Goal: Task Accomplishment & Management: Manage account settings

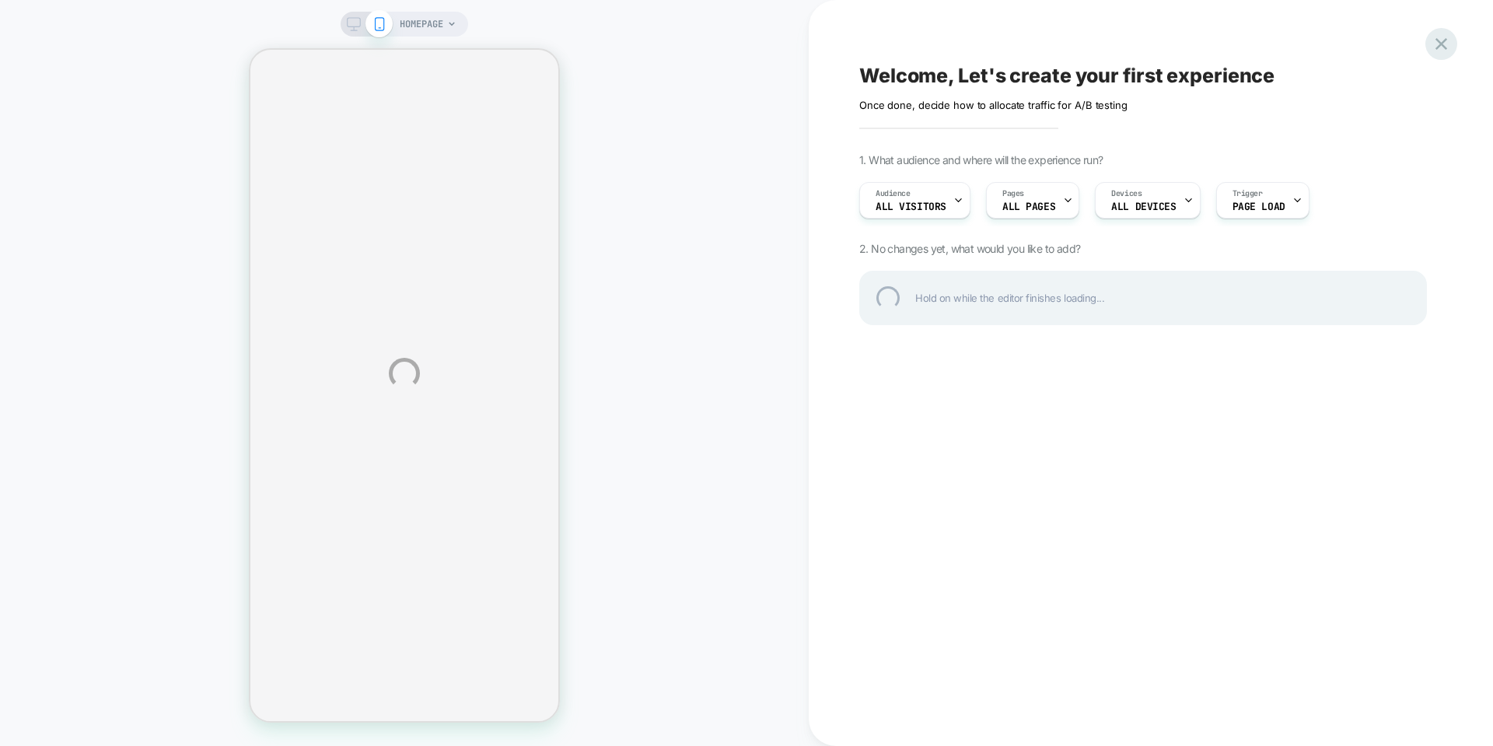
click at [1447, 46] on div at bounding box center [1441, 44] width 32 height 32
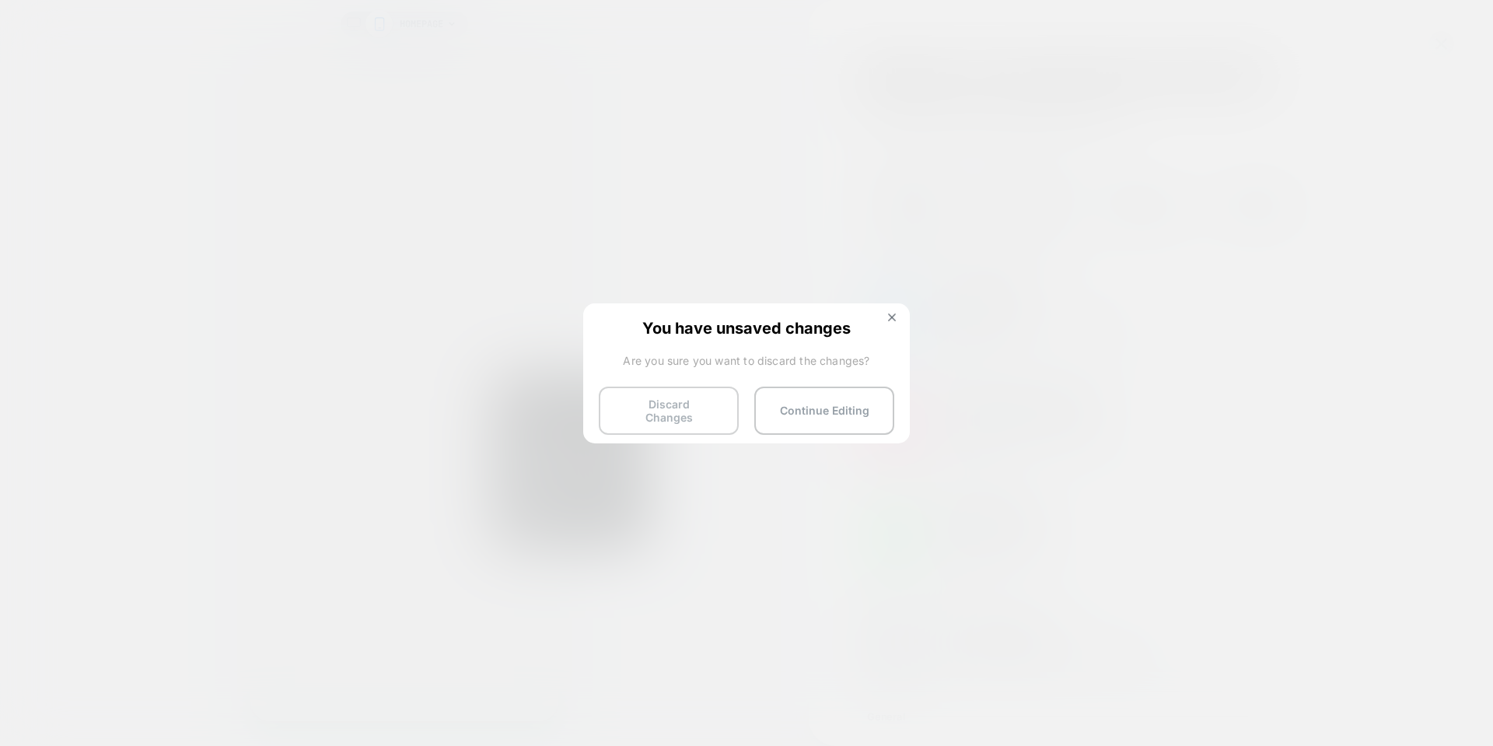
click at [707, 405] on button "Discard Changes" at bounding box center [669, 410] width 140 height 48
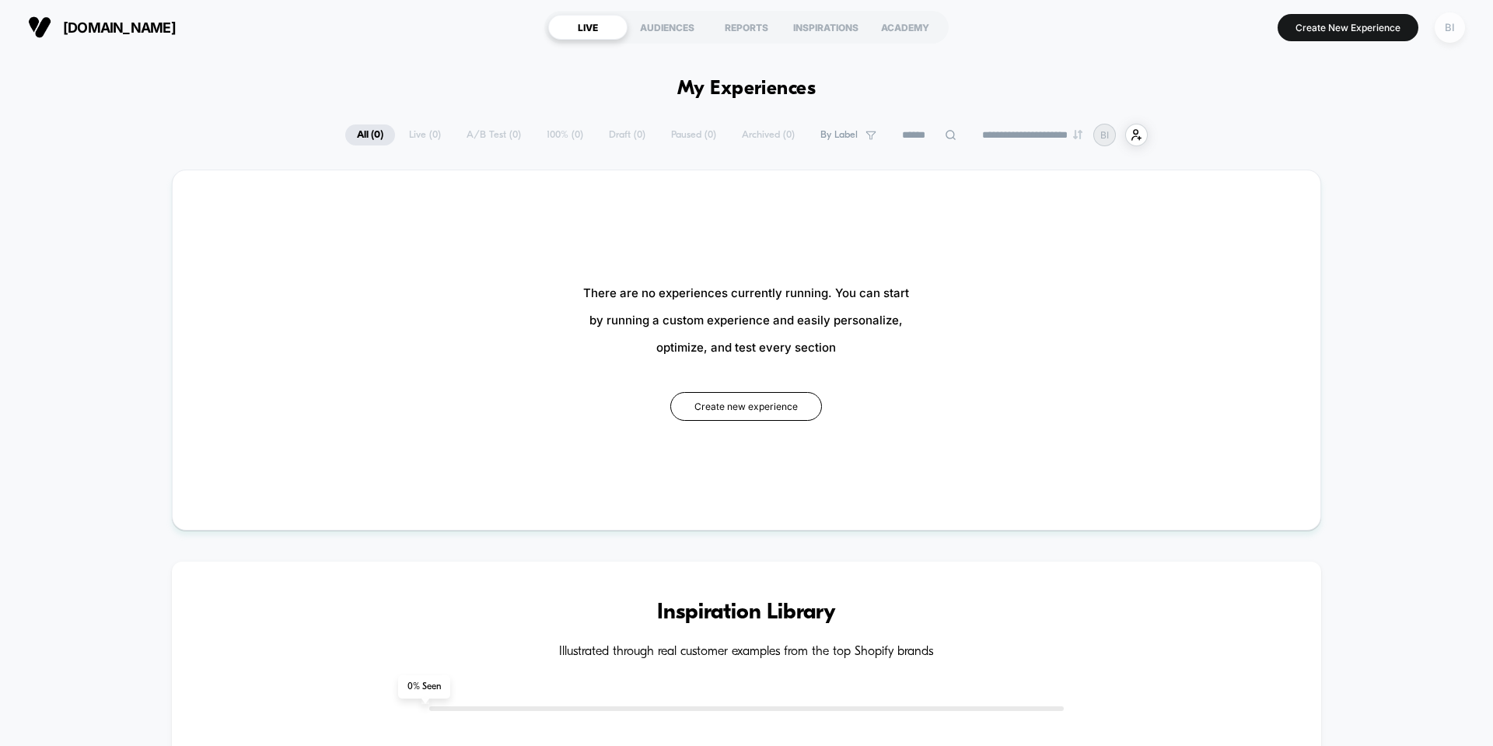
click at [1459, 27] on div "BI" at bounding box center [1450, 27] width 30 height 30
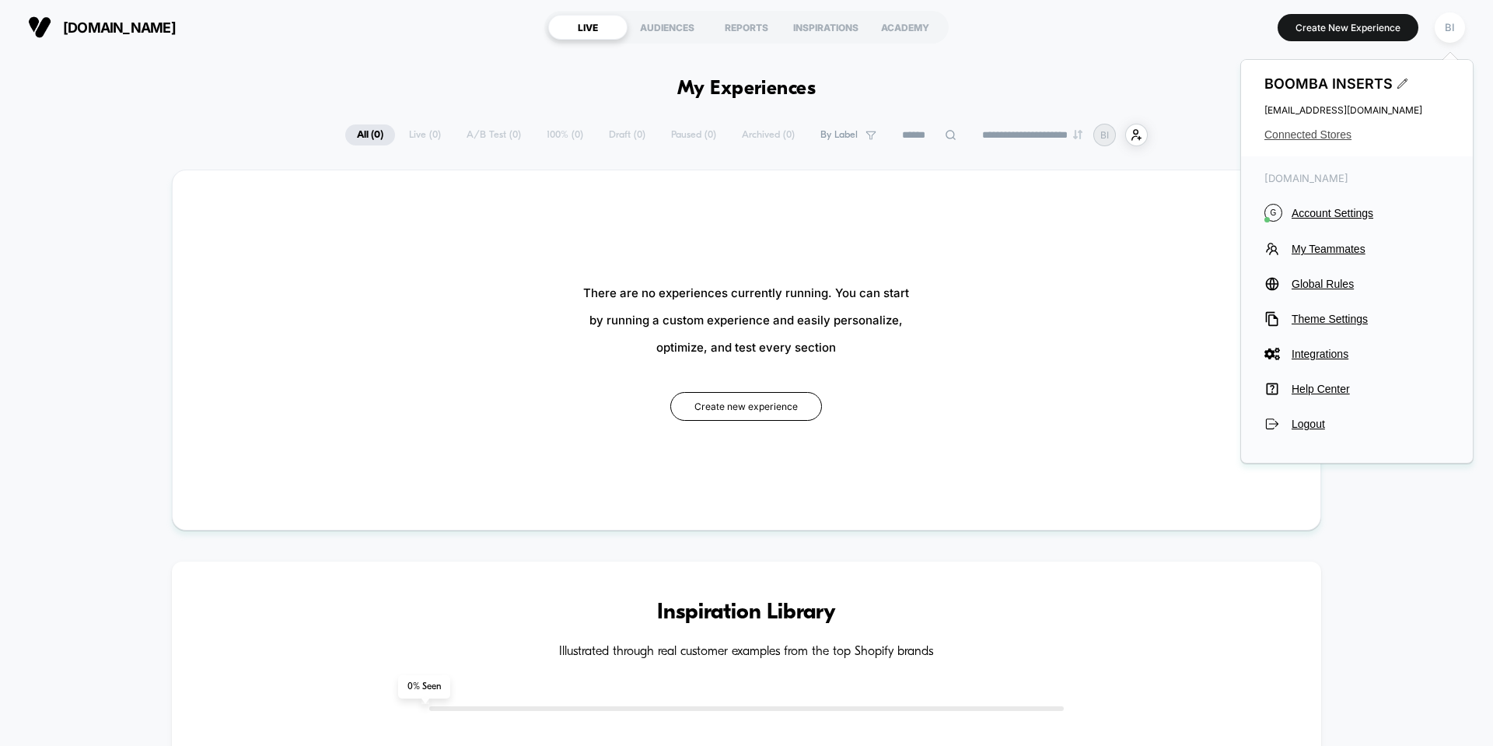
click at [1337, 134] on span "Connected Stores" at bounding box center [1356, 134] width 185 height 12
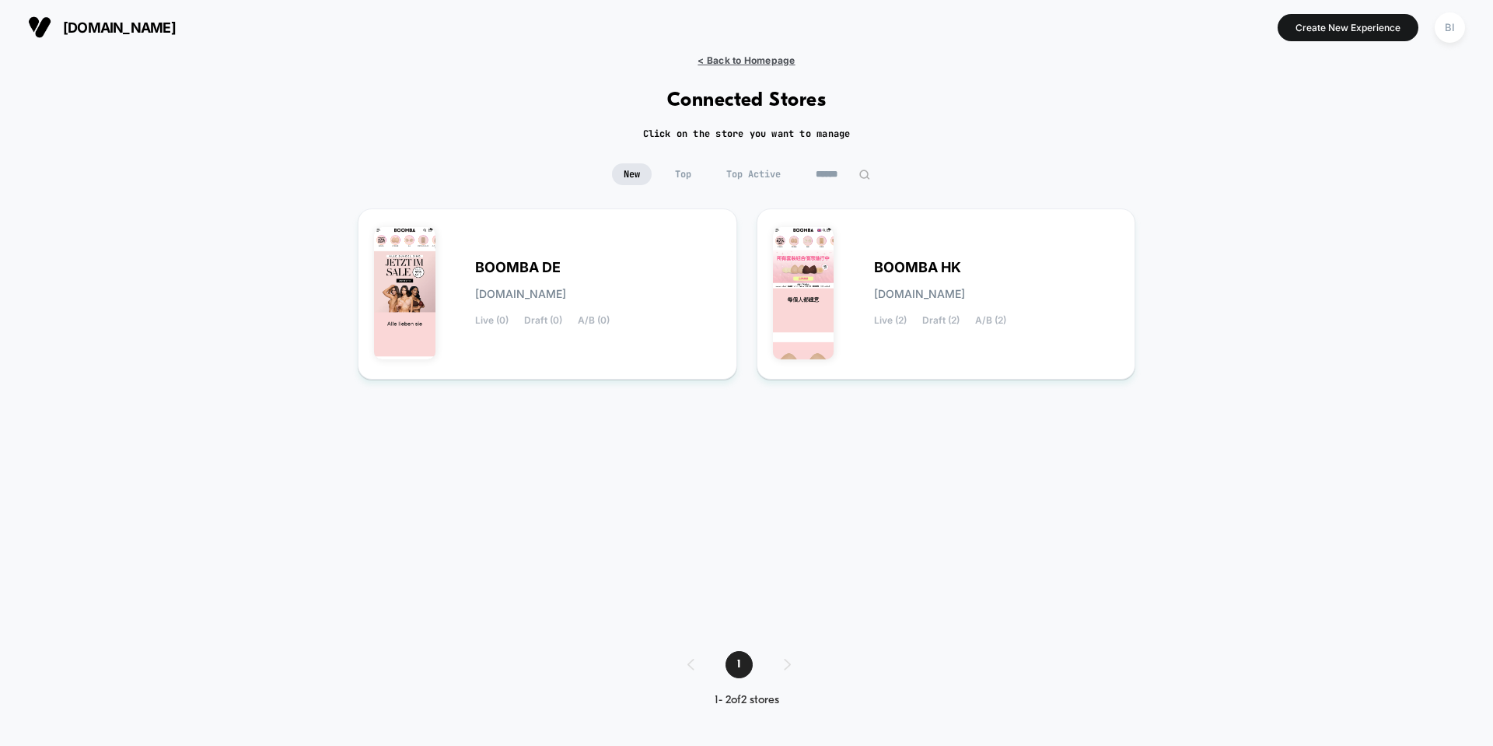
click at [721, 60] on span "< Back to Homepage" at bounding box center [745, 60] width 97 height 12
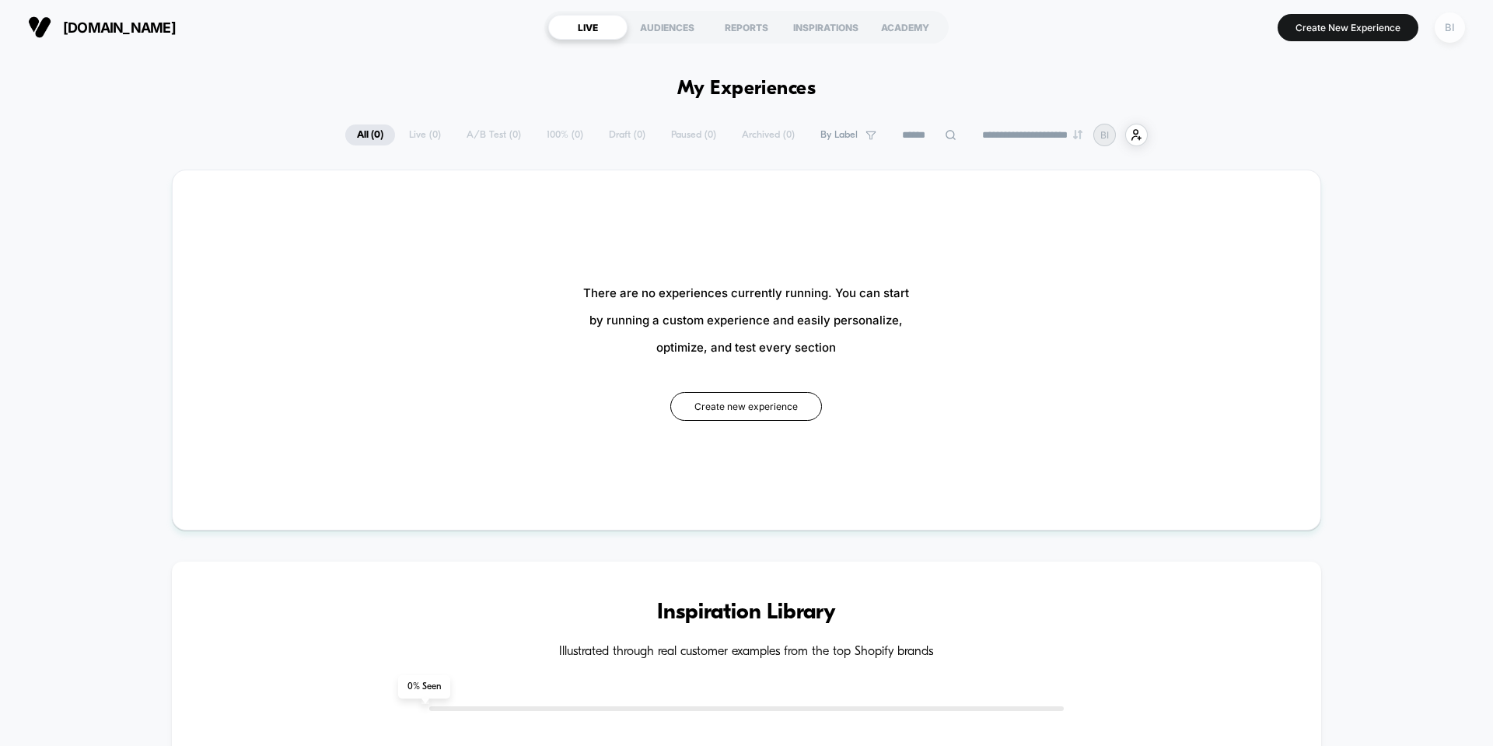
click at [1458, 33] on div "BI" at bounding box center [1450, 27] width 30 height 30
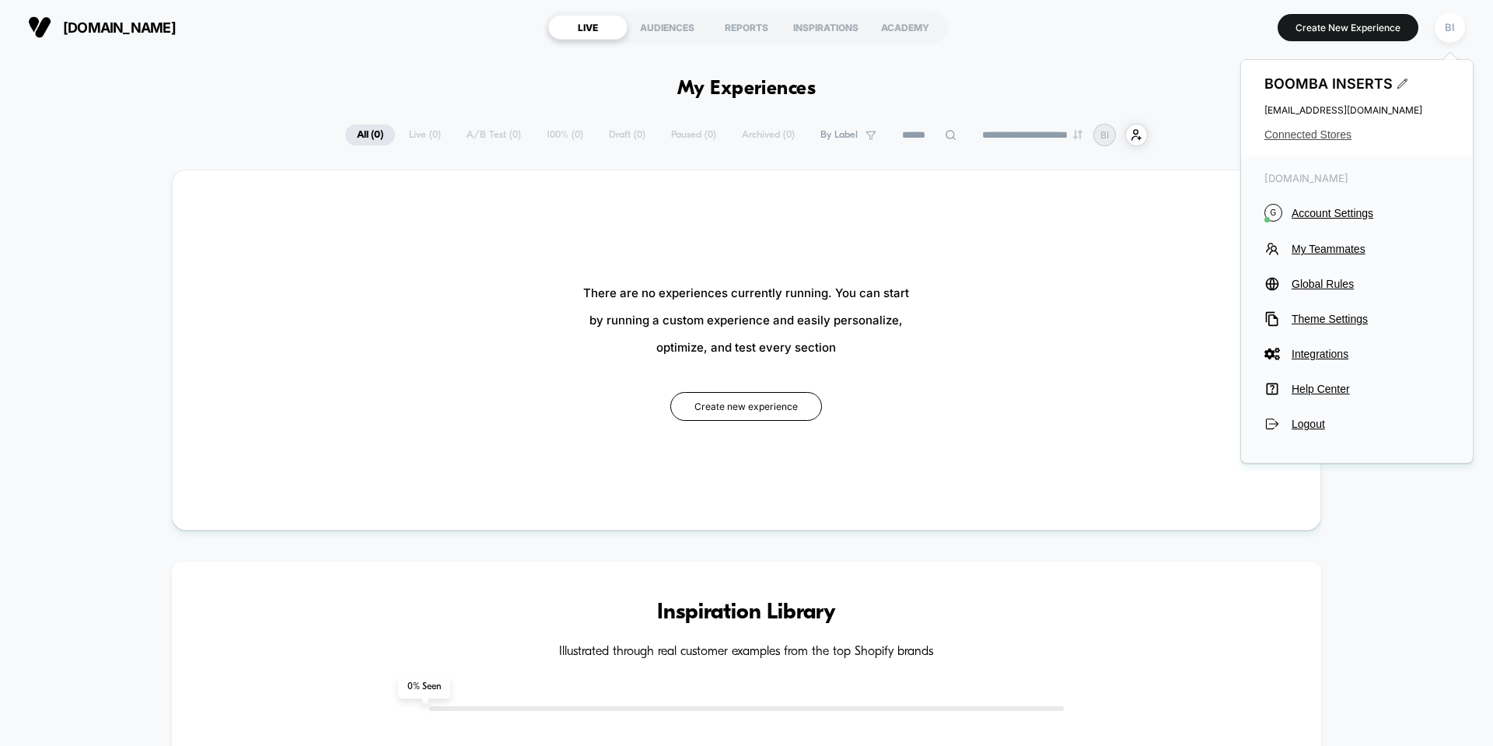
click at [1319, 133] on span "Connected Stores" at bounding box center [1356, 134] width 185 height 12
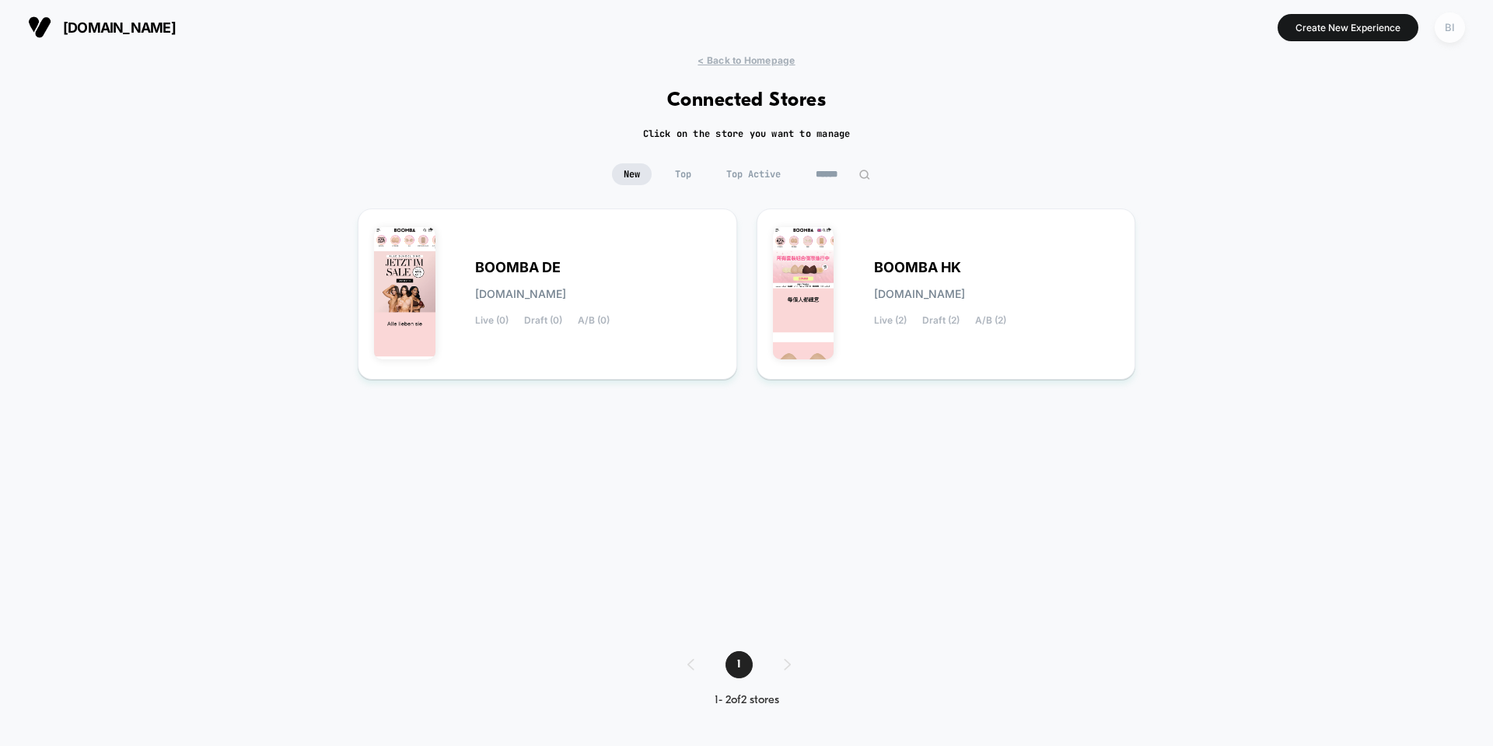
click at [1445, 32] on div "BI" at bounding box center [1450, 27] width 30 height 30
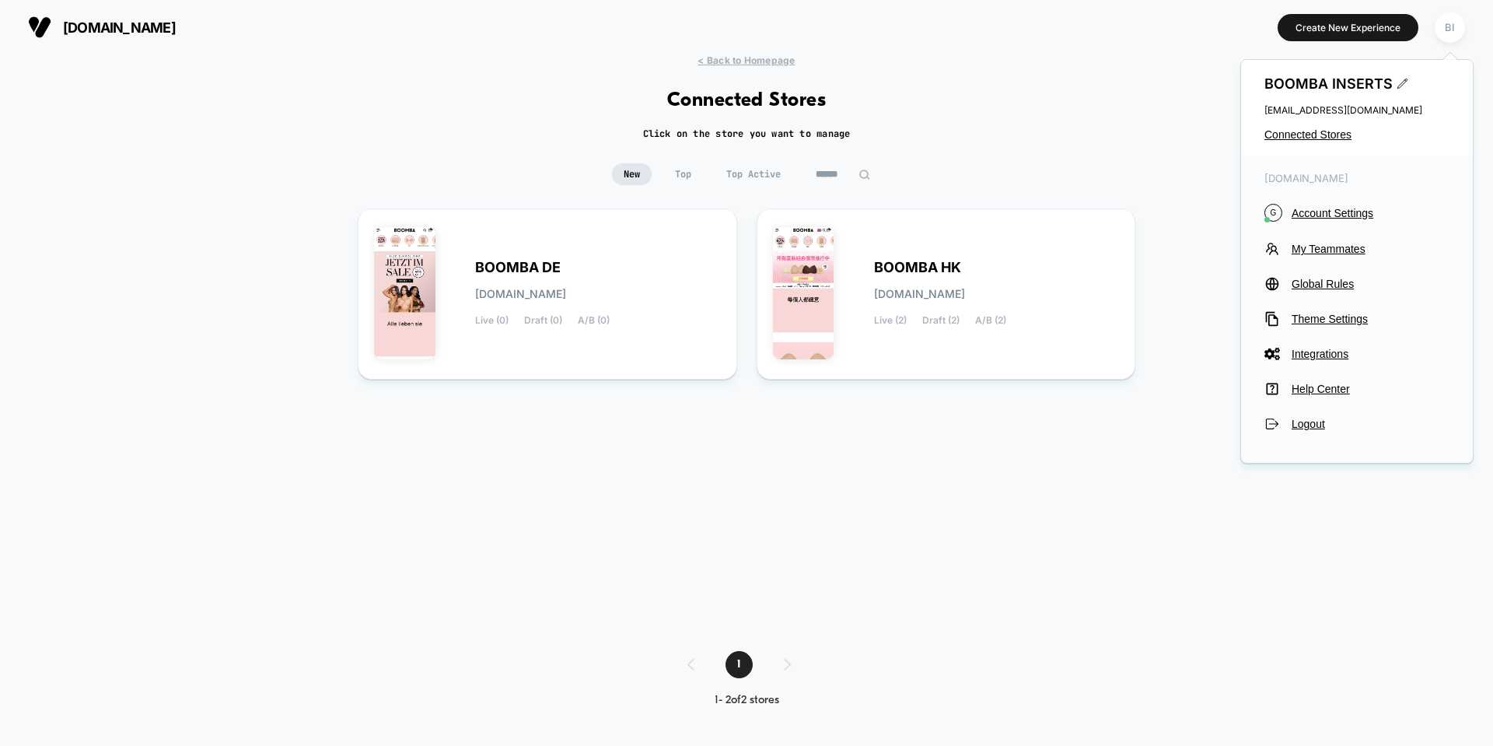
click at [1337, 124] on div "BOOMBA INSERTS contact@getboomba.com Connected Stores" at bounding box center [1357, 108] width 232 height 96
click at [1335, 128] on span "Connected Stores" at bounding box center [1356, 134] width 185 height 12
click at [1335, 135] on span "Connected Stores" at bounding box center [1356, 134] width 185 height 12
click at [1396, 83] on icon at bounding box center [1402, 84] width 12 height 12
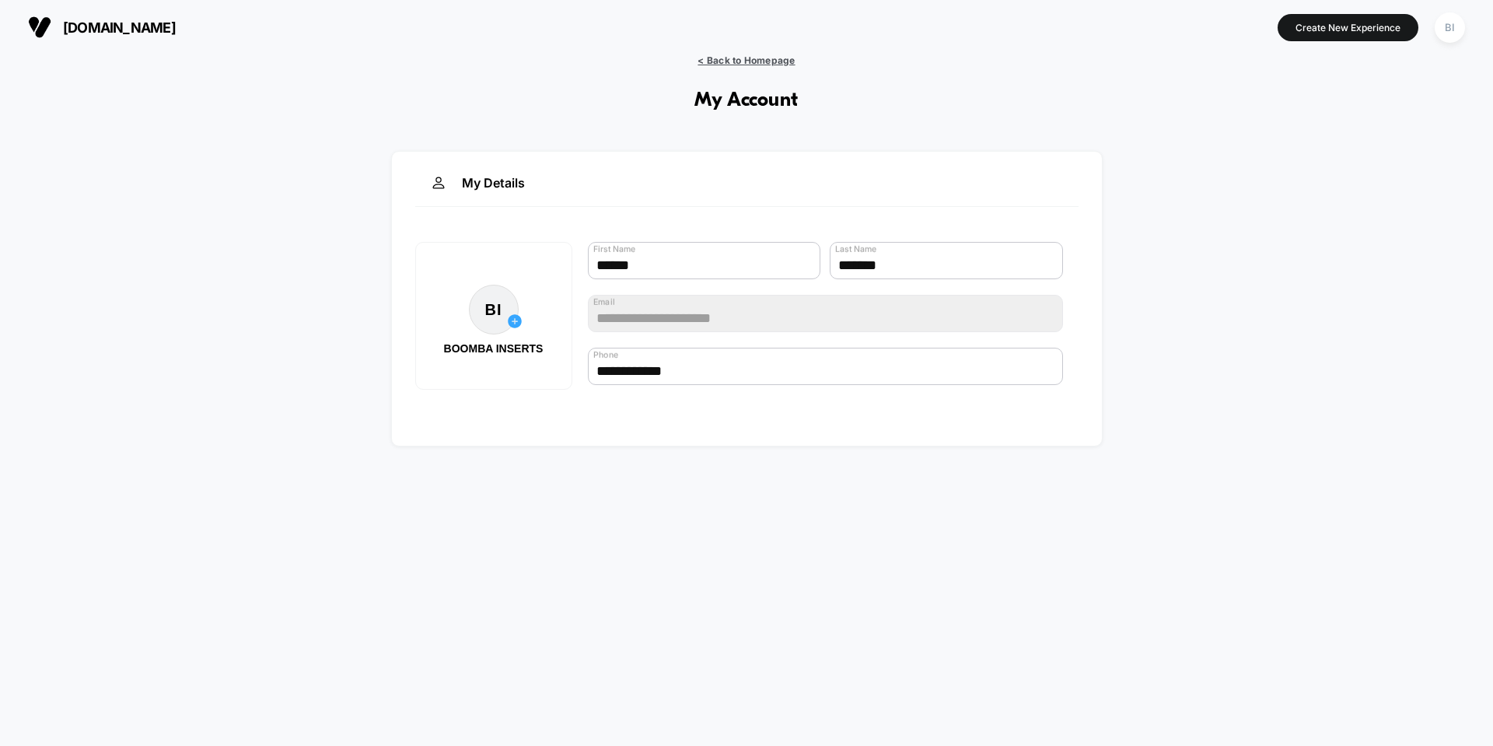
click at [764, 65] on span "< Back to Homepage" at bounding box center [745, 60] width 97 height 12
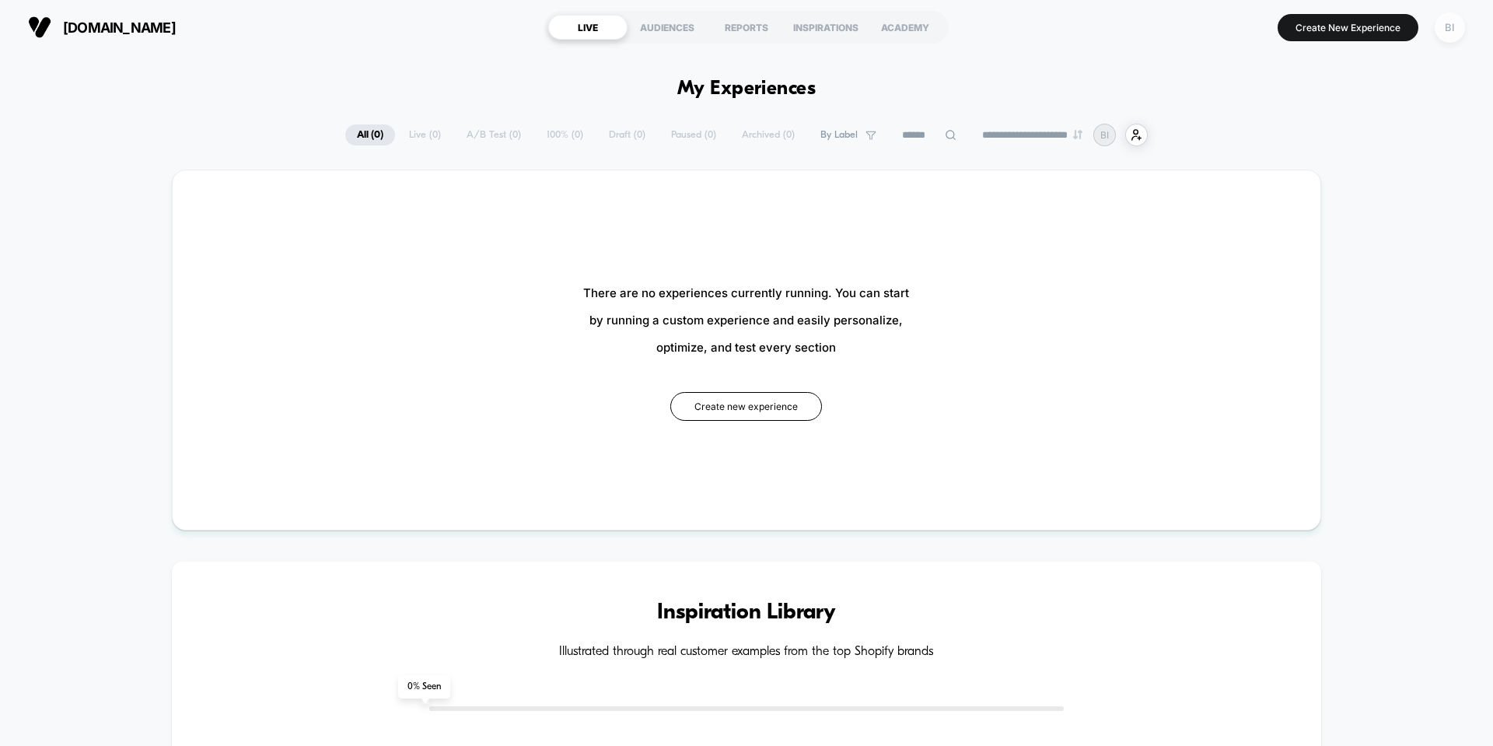
click at [1454, 27] on div "BI" at bounding box center [1450, 27] width 30 height 30
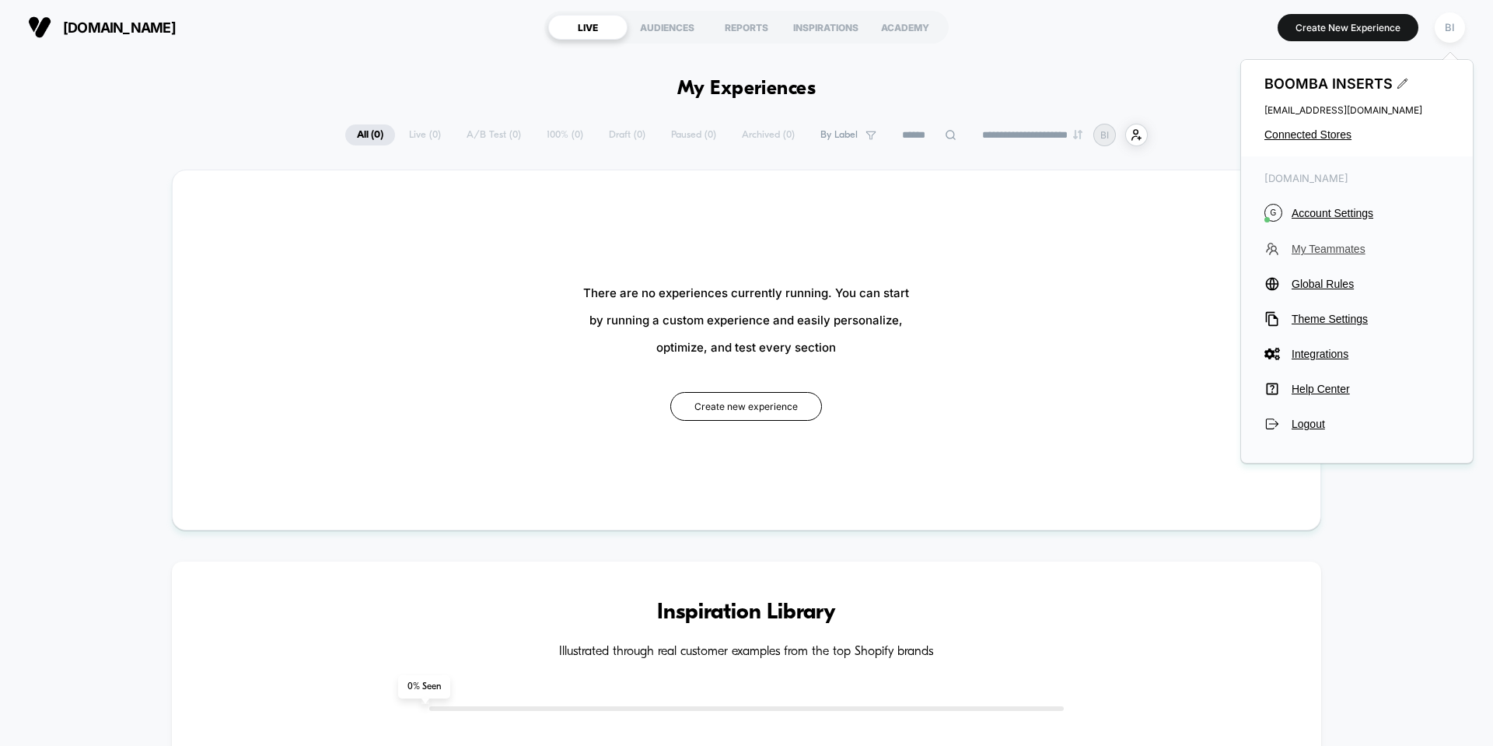
click at [1329, 250] on span "My Teammates" at bounding box center [1371, 249] width 158 height 12
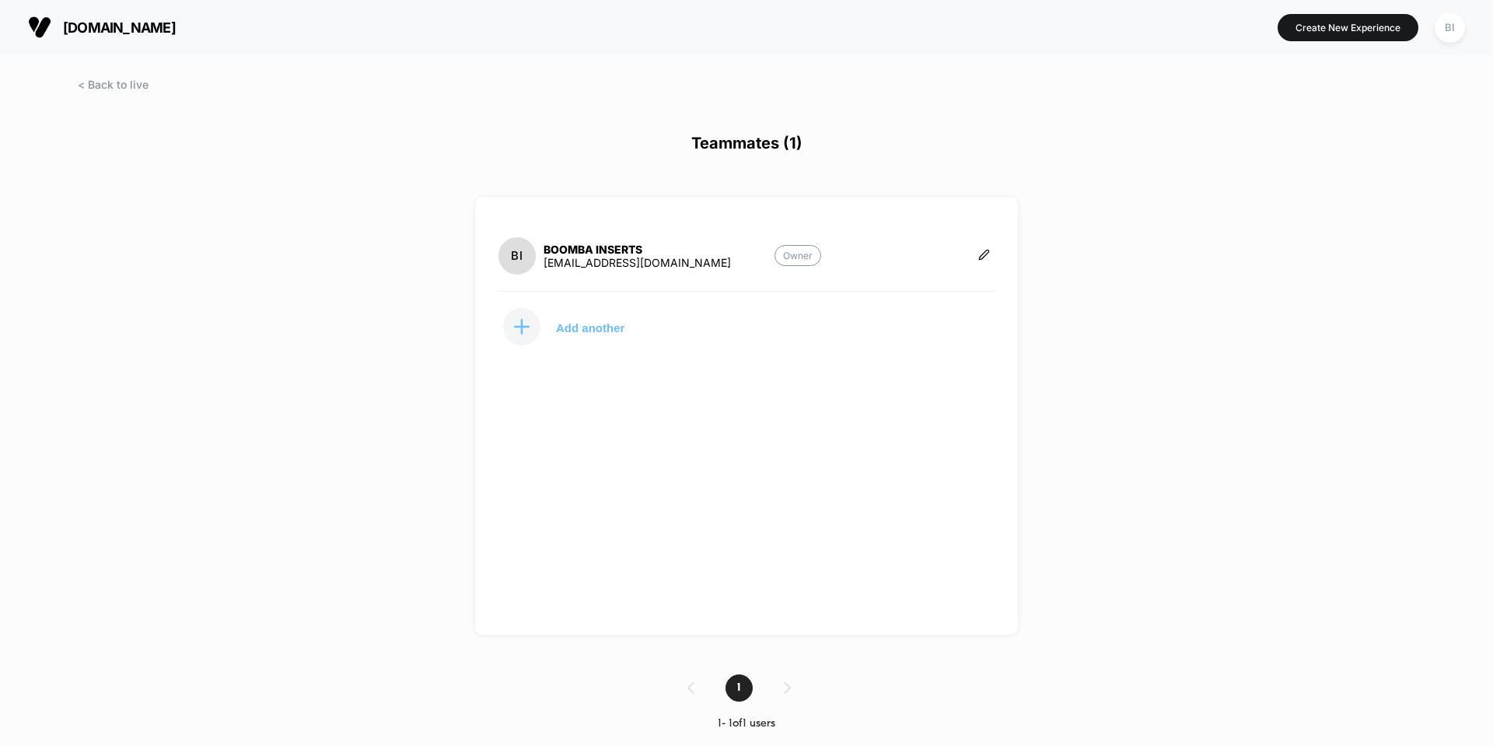
click at [610, 325] on p "Add another" at bounding box center [590, 327] width 68 height 8
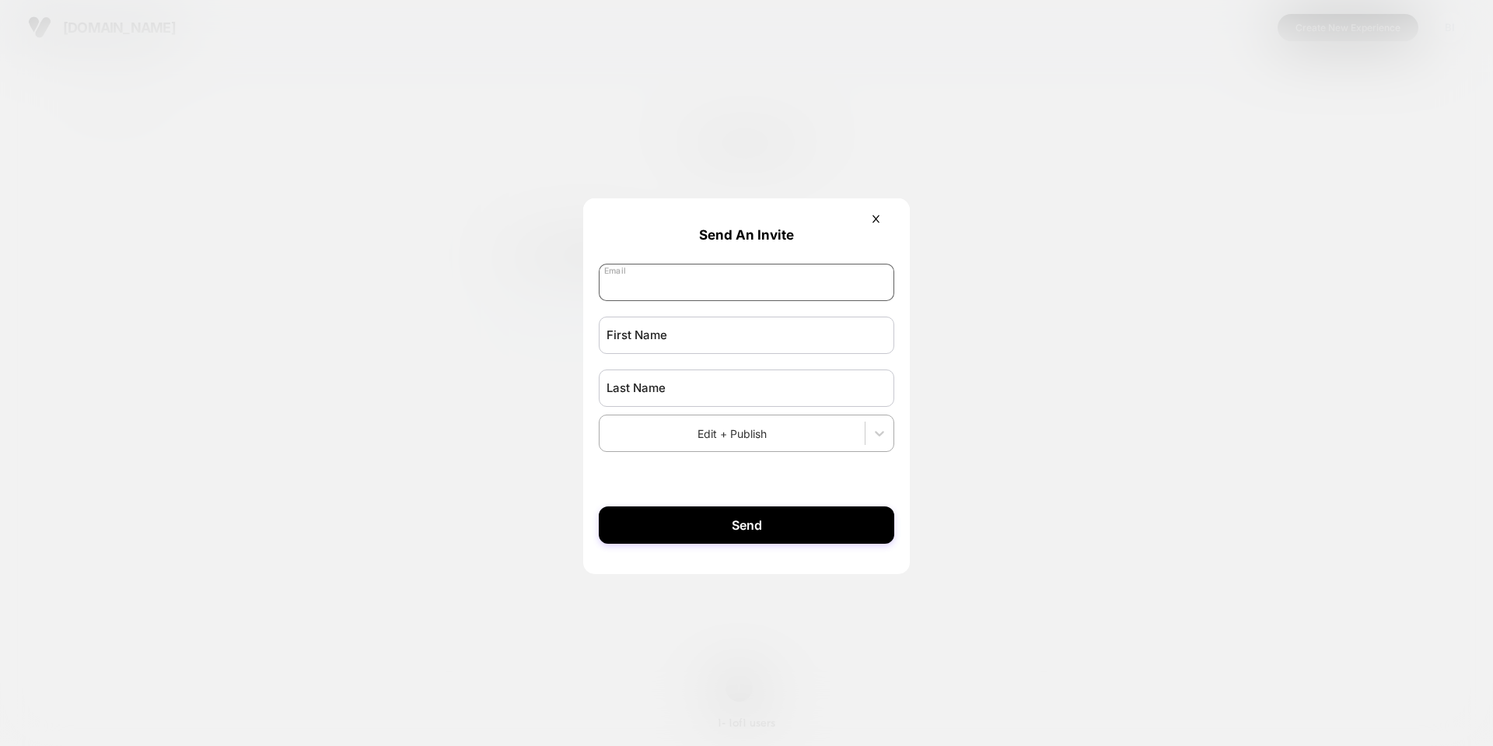
click at [664, 285] on input "email" at bounding box center [746, 282] width 295 height 37
type input "**********"
click at [668, 343] on input "text" at bounding box center [746, 334] width 295 height 37
type input "***"
click at [675, 381] on input "text" at bounding box center [746, 387] width 295 height 37
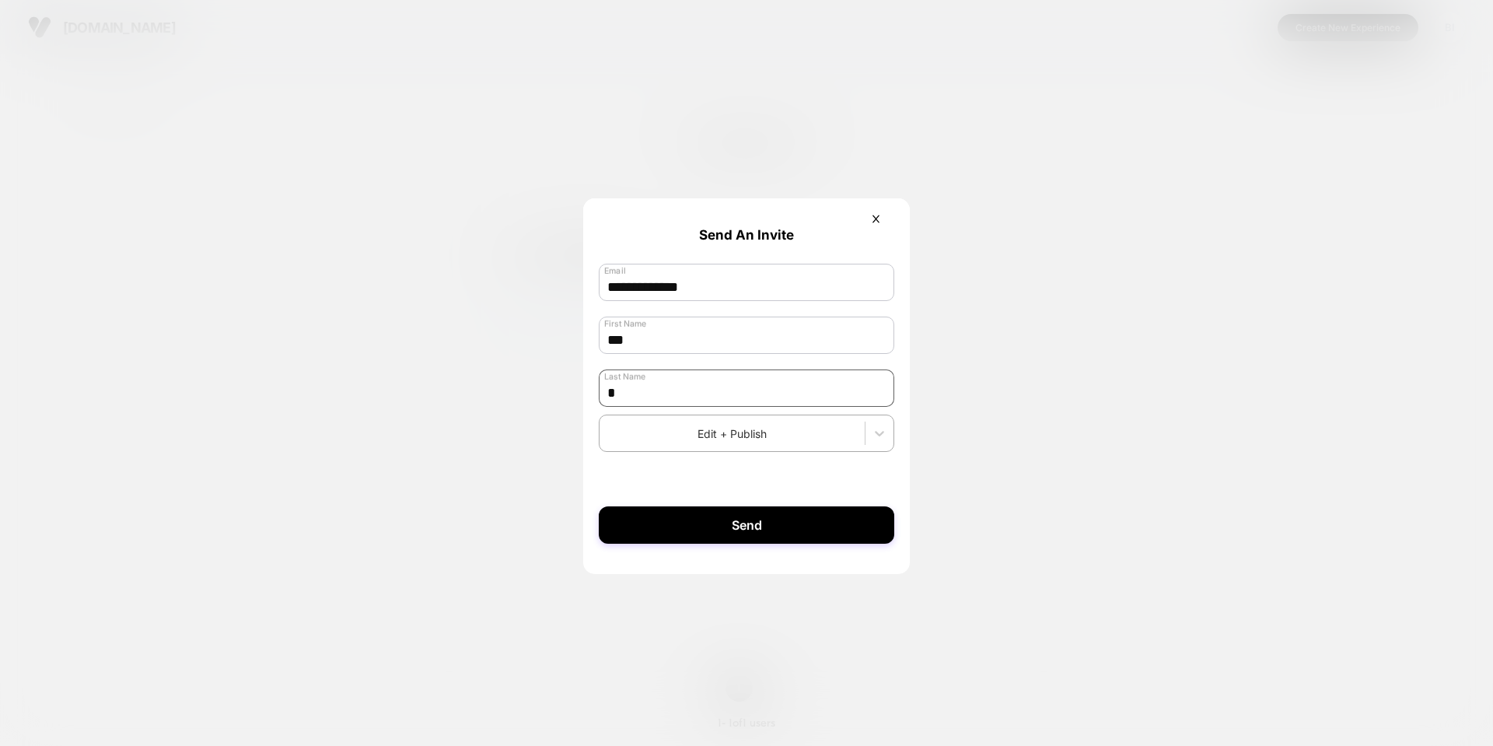
type input "********"
click at [747, 425] on div "Edit + Publish" at bounding box center [731, 433] width 265 height 23
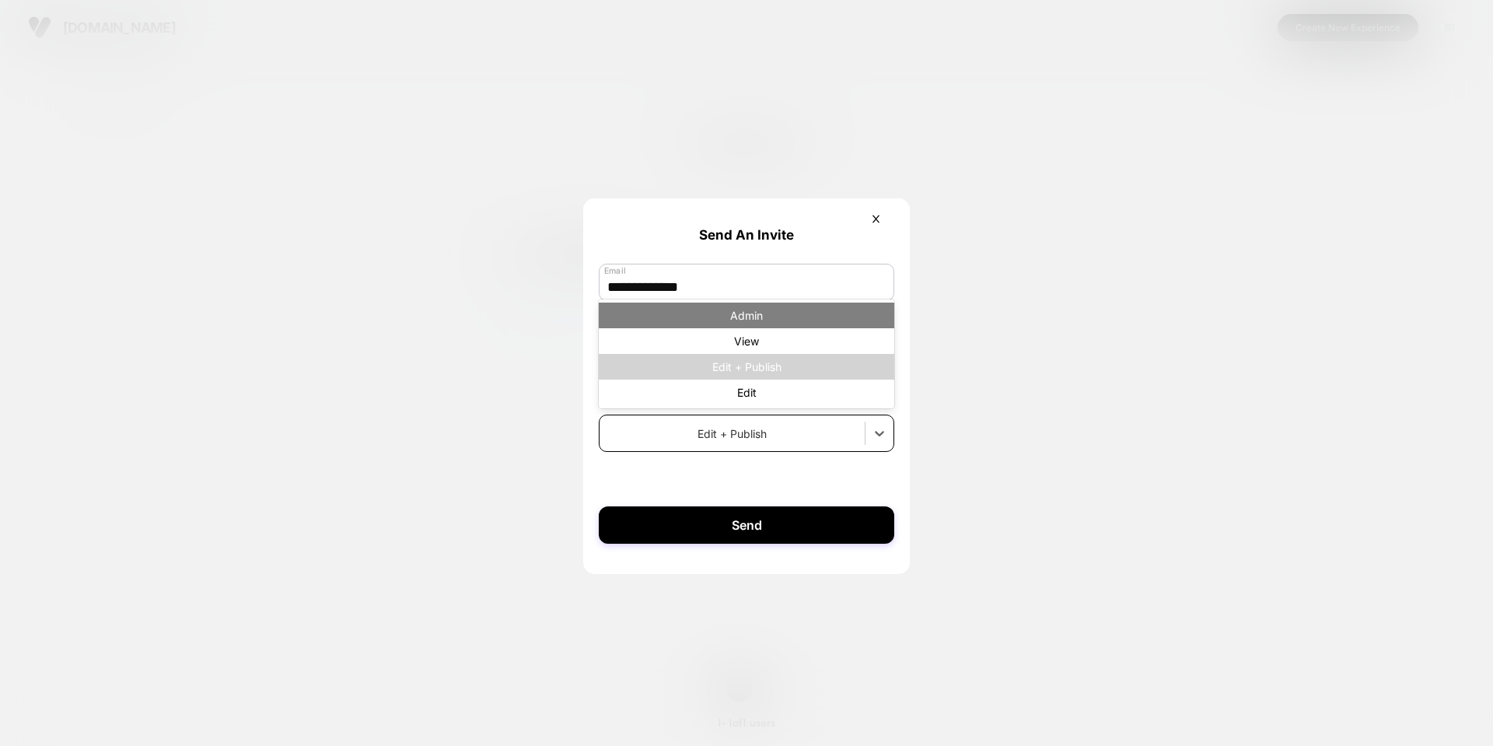
click at [771, 317] on div "Admin" at bounding box center [746, 315] width 295 height 26
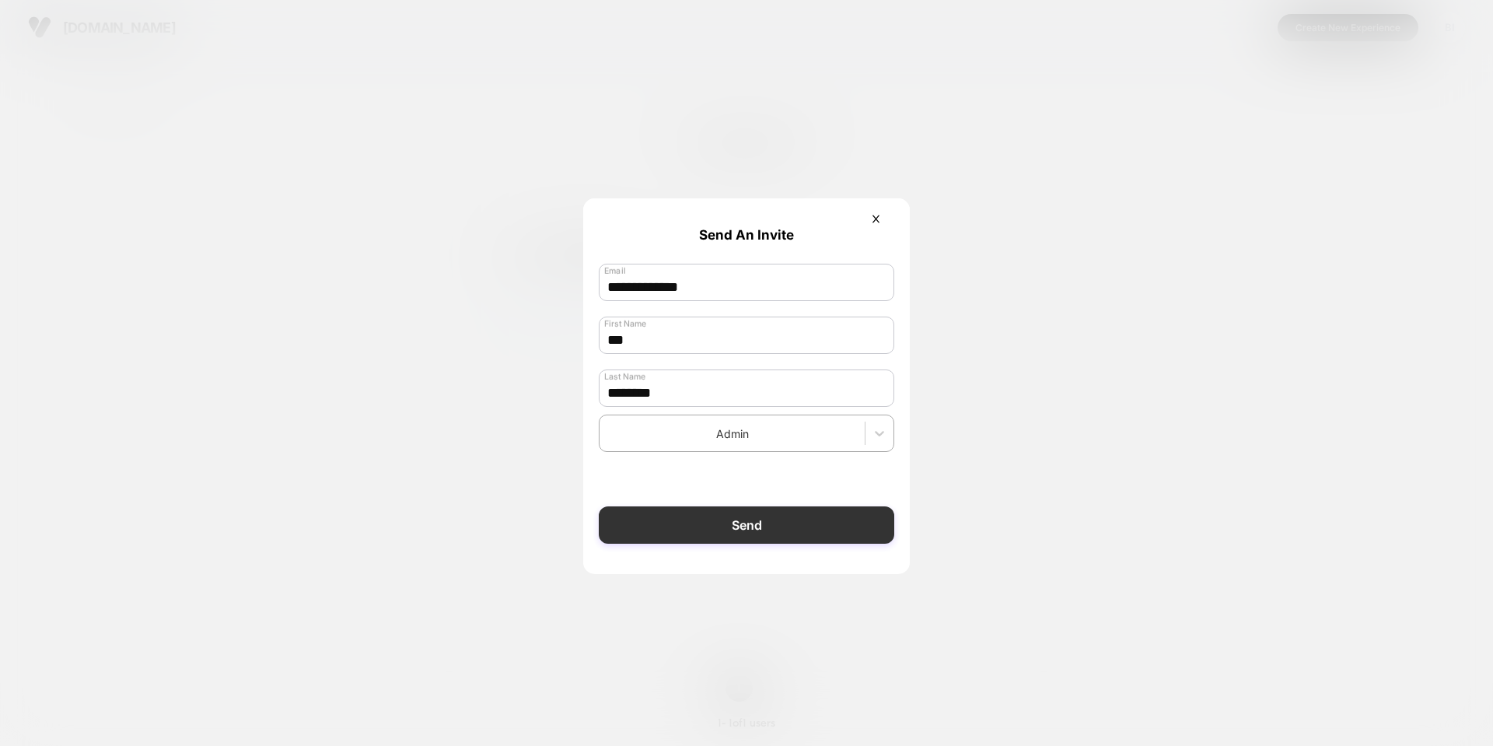
click at [774, 530] on button "Send" at bounding box center [746, 524] width 295 height 37
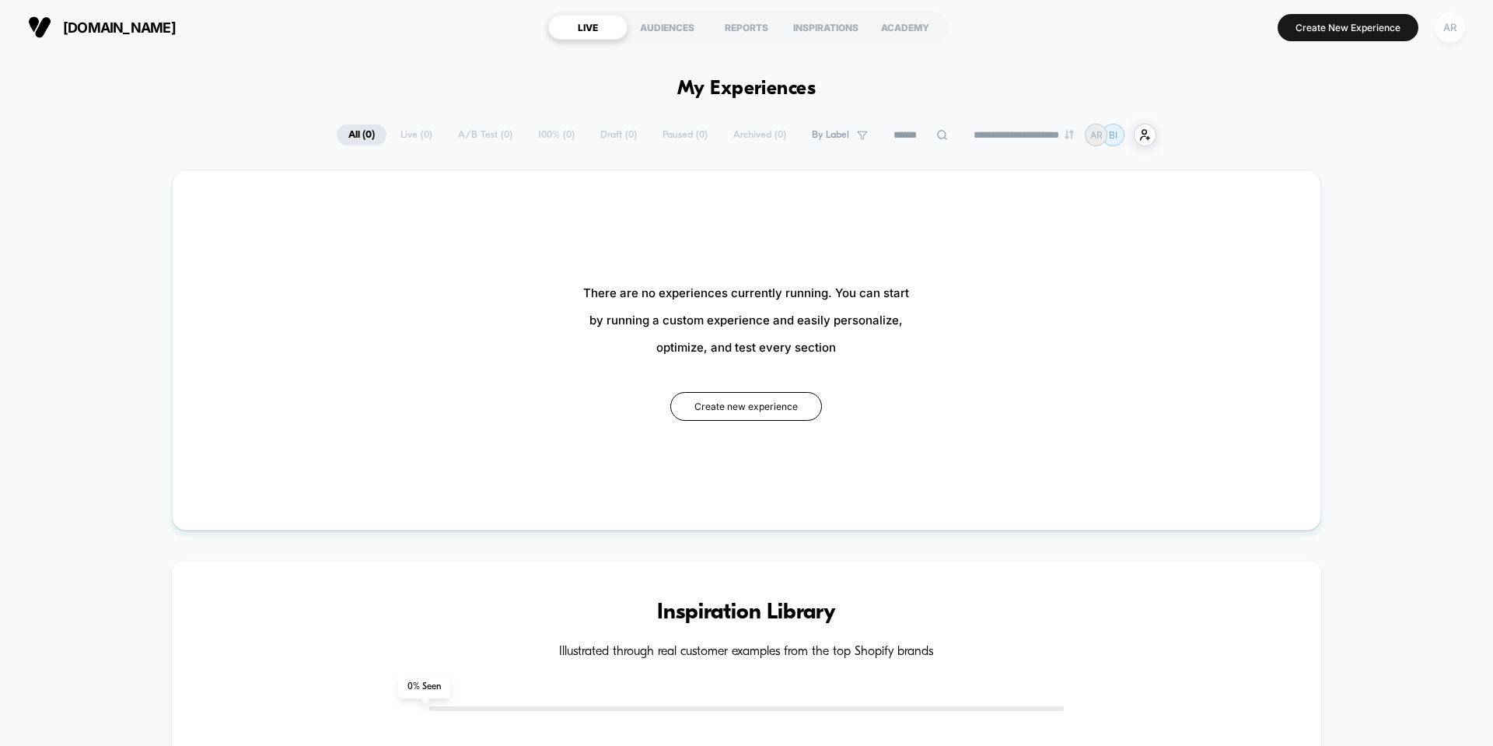
click at [1444, 26] on div "AR" at bounding box center [1450, 27] width 30 height 30
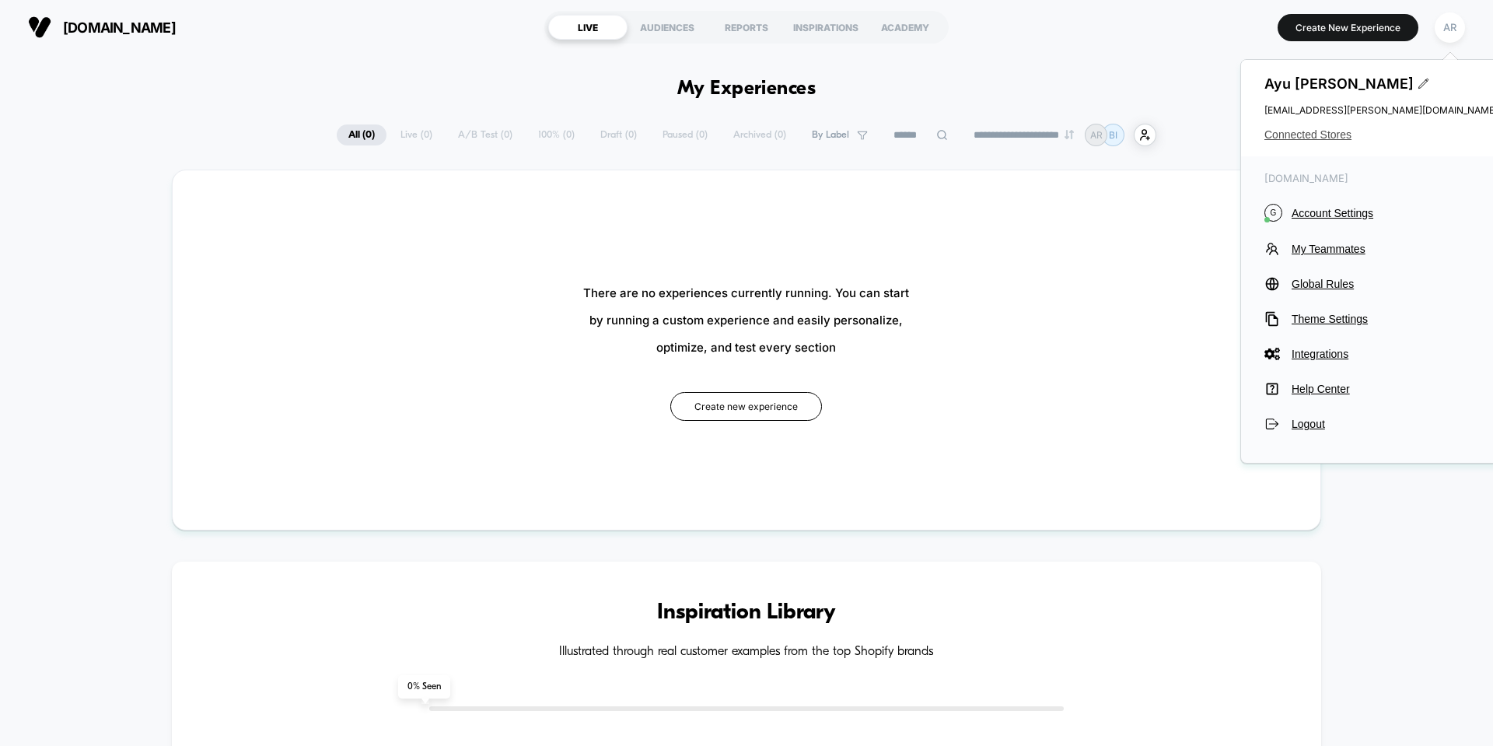
click at [1331, 138] on span "Connected Stores" at bounding box center [1380, 134] width 233 height 12
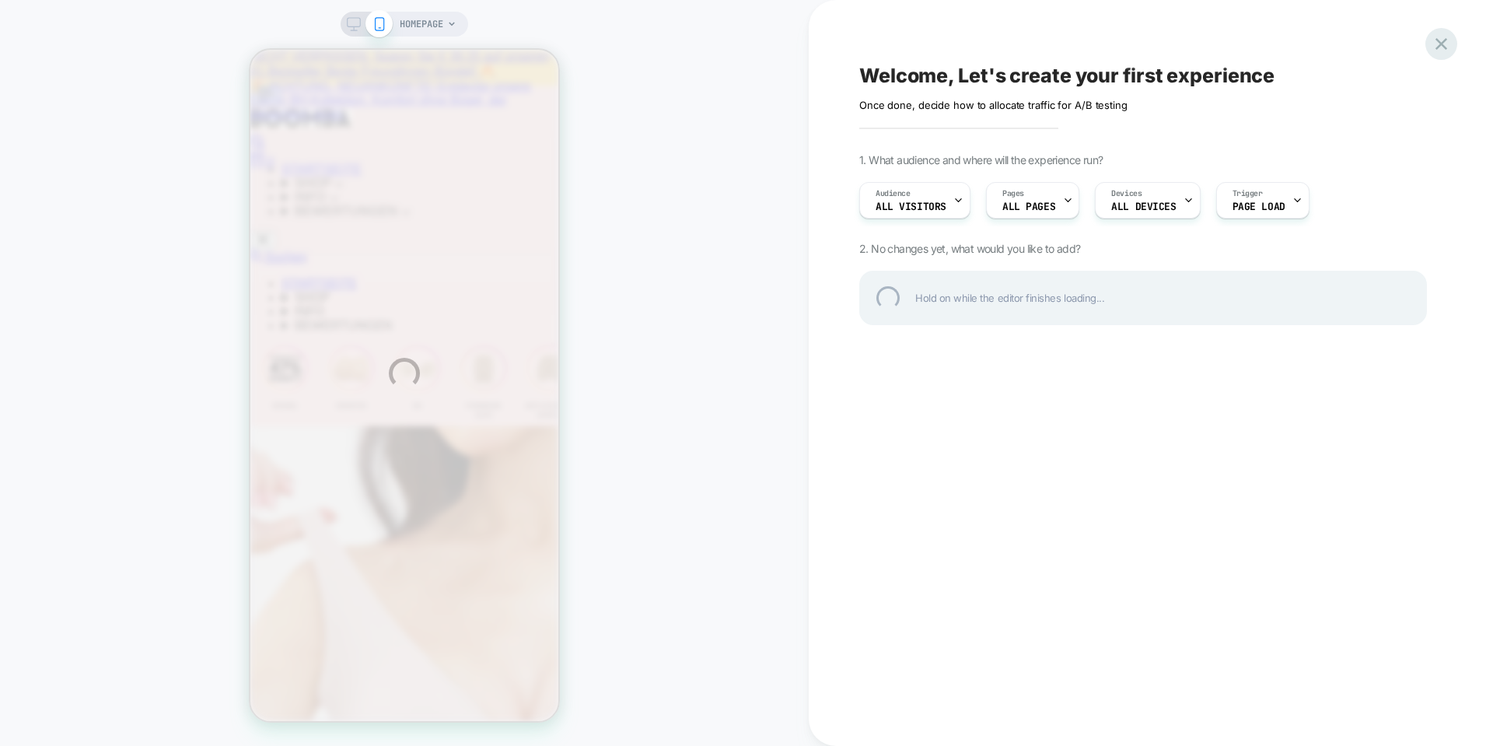
click at [1448, 54] on div at bounding box center [1441, 44] width 32 height 32
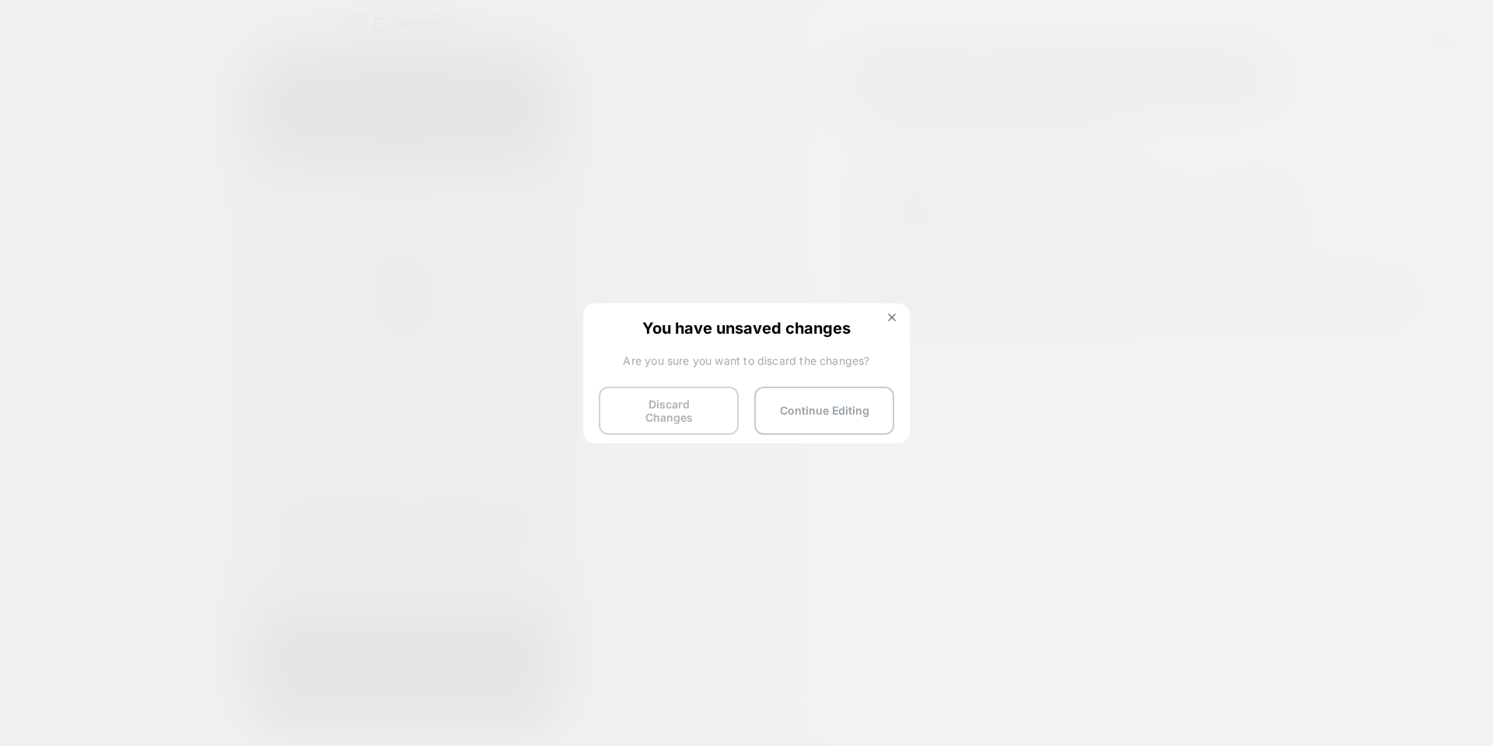
click at [668, 407] on button "Discard Changes" at bounding box center [669, 410] width 140 height 48
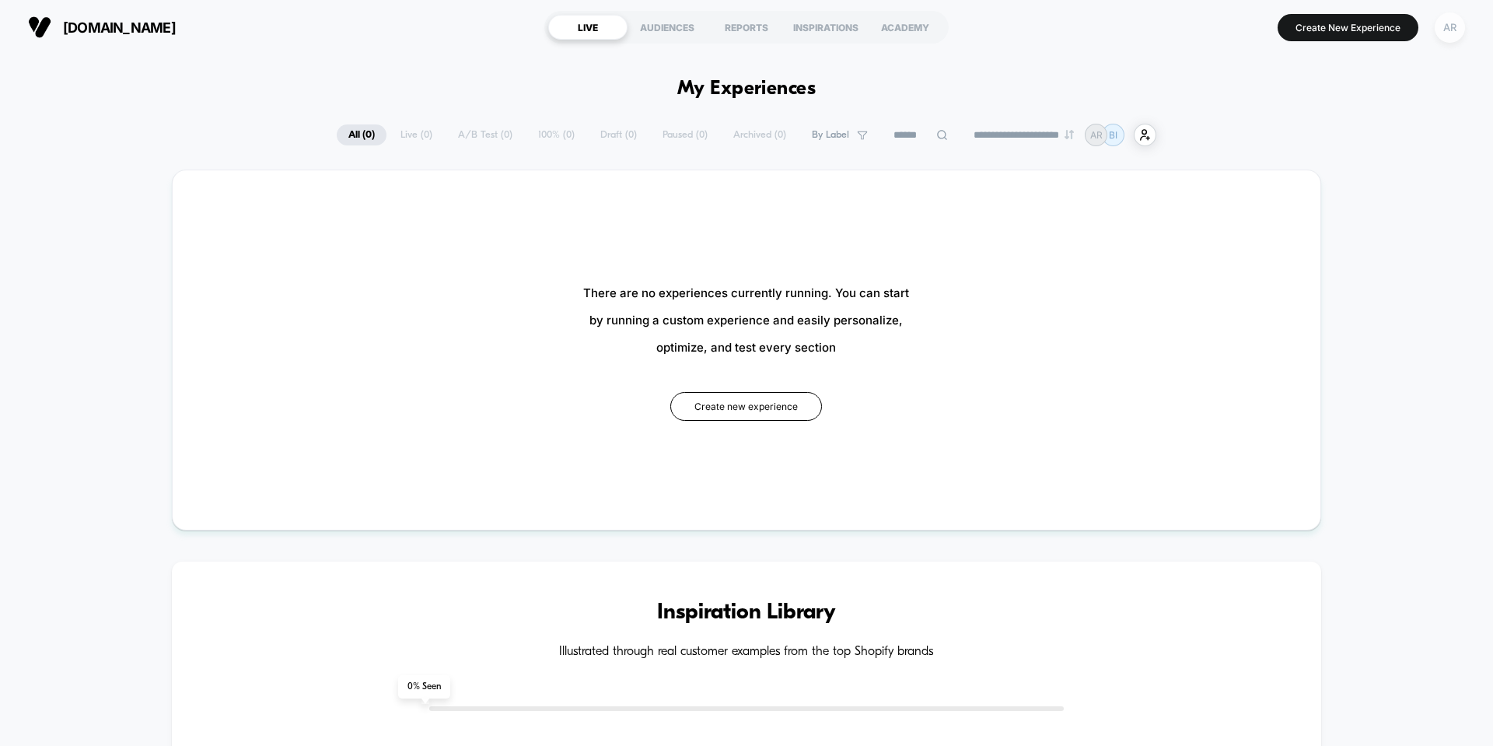
click at [1451, 36] on div "AR" at bounding box center [1450, 27] width 30 height 30
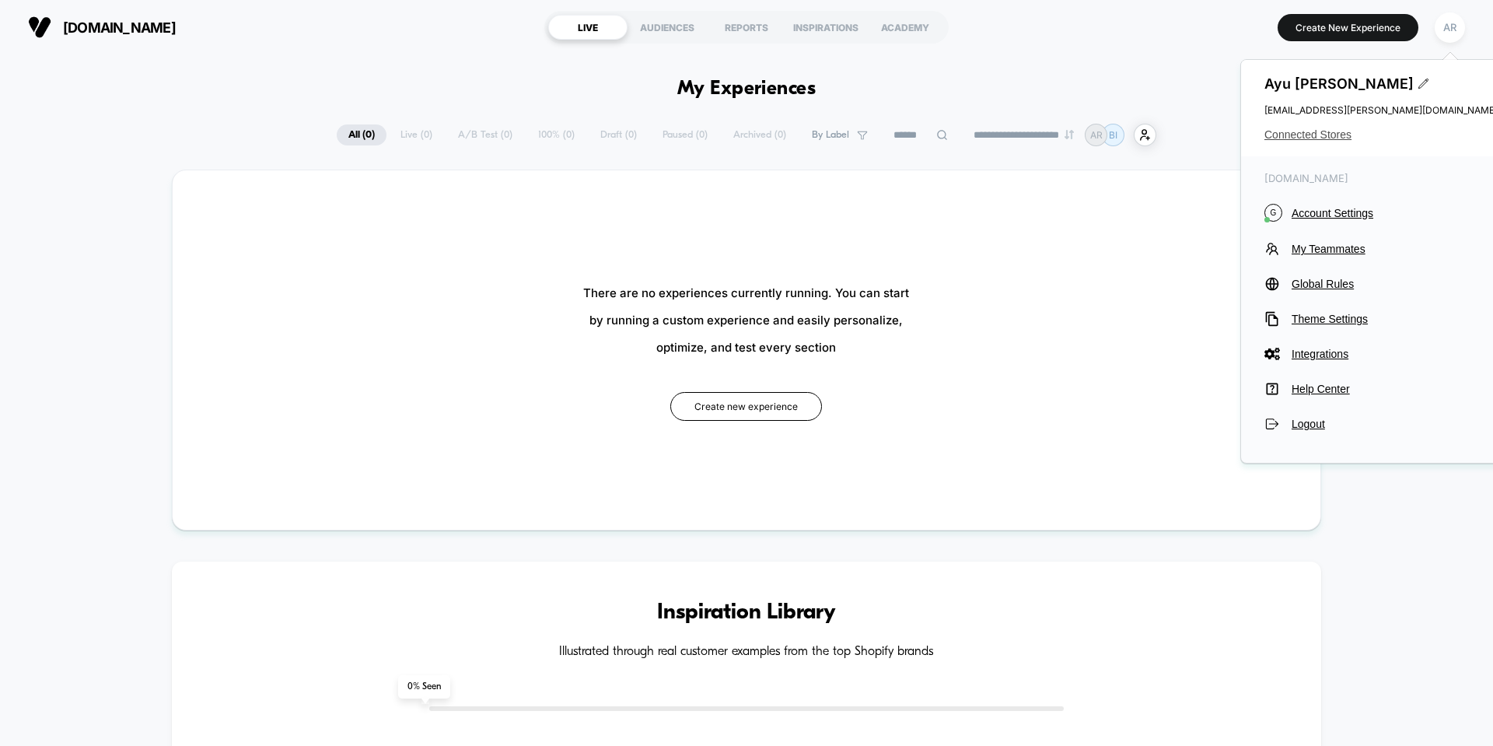
click at [1337, 138] on span "Connected Stores" at bounding box center [1380, 134] width 233 height 12
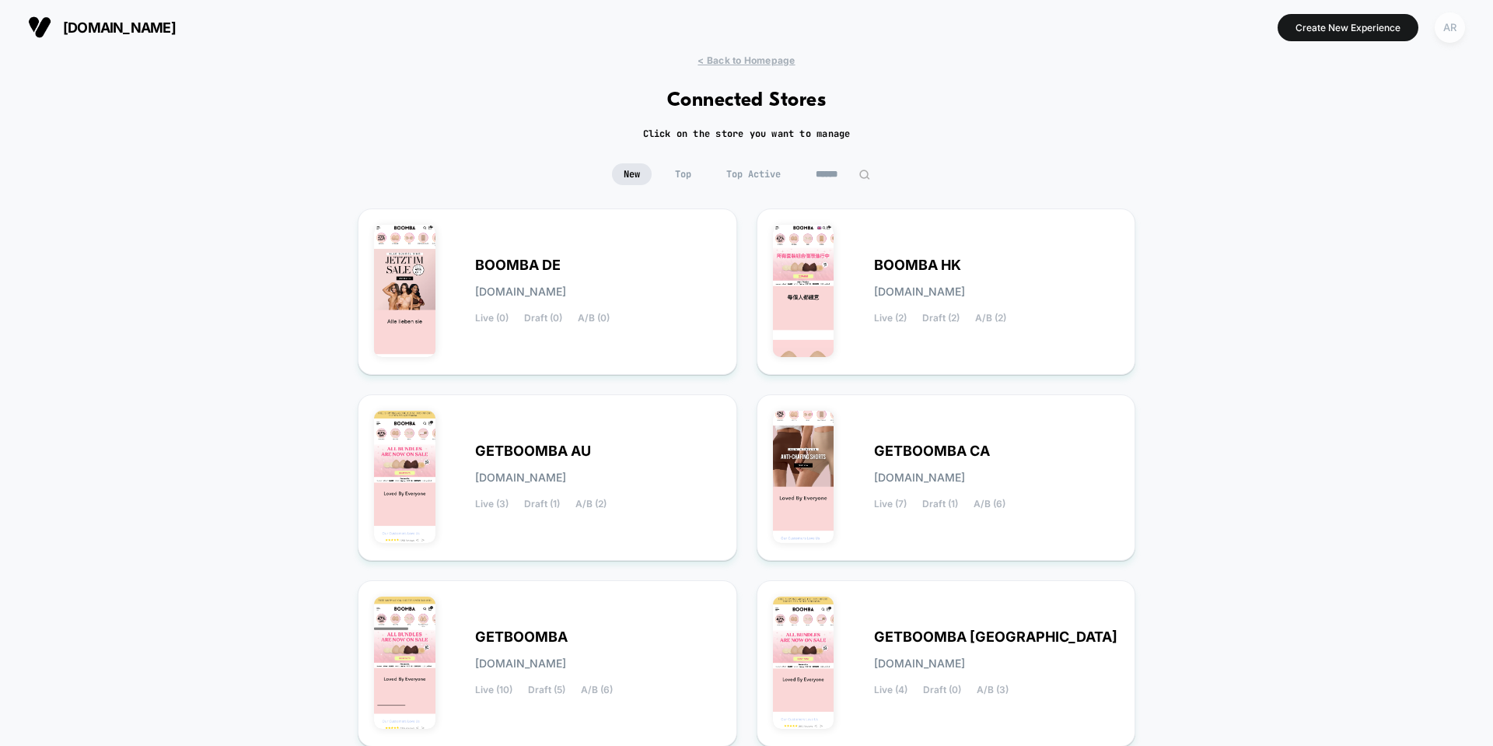
click at [1446, 30] on div "AR" at bounding box center [1450, 27] width 30 height 30
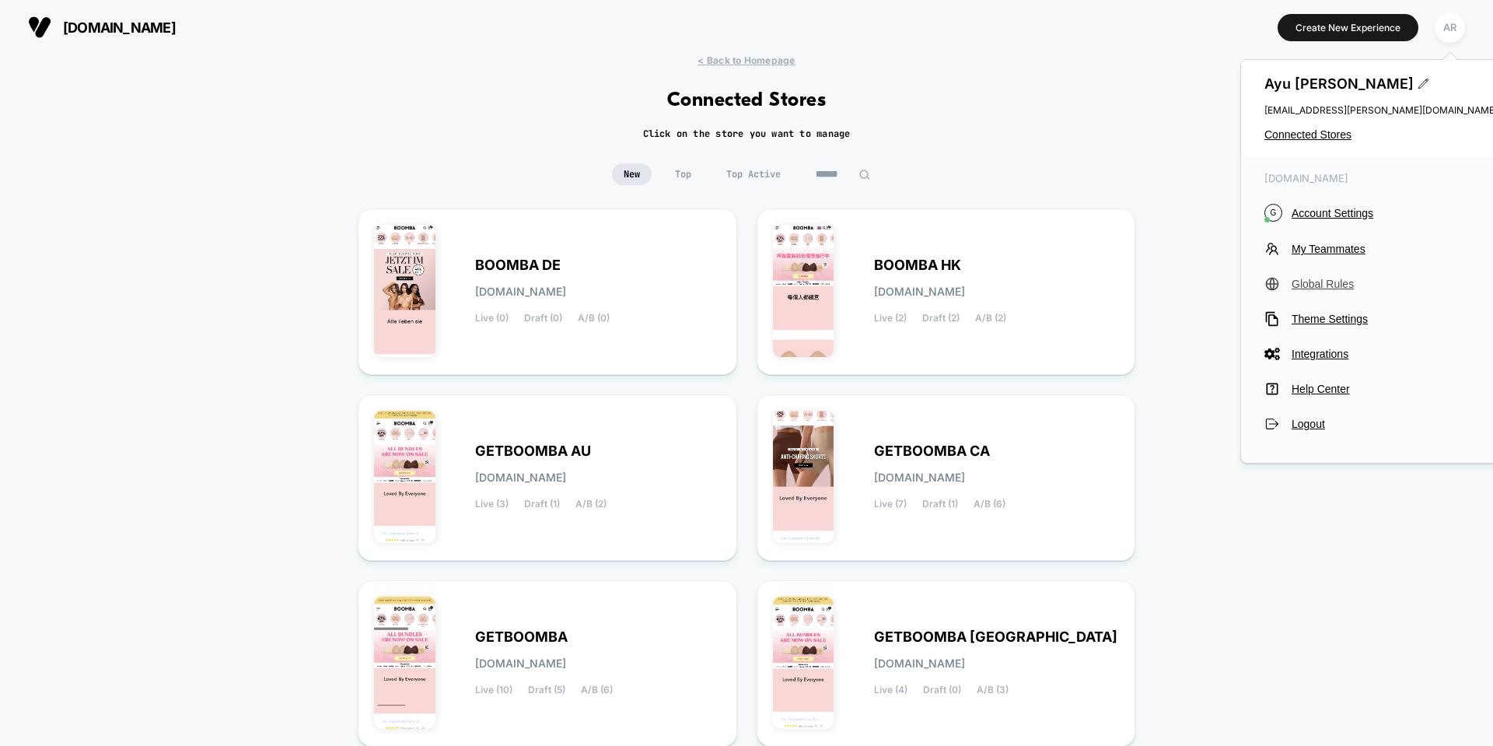
click at [1316, 281] on span "Global Rules" at bounding box center [1395, 284] width 206 height 12
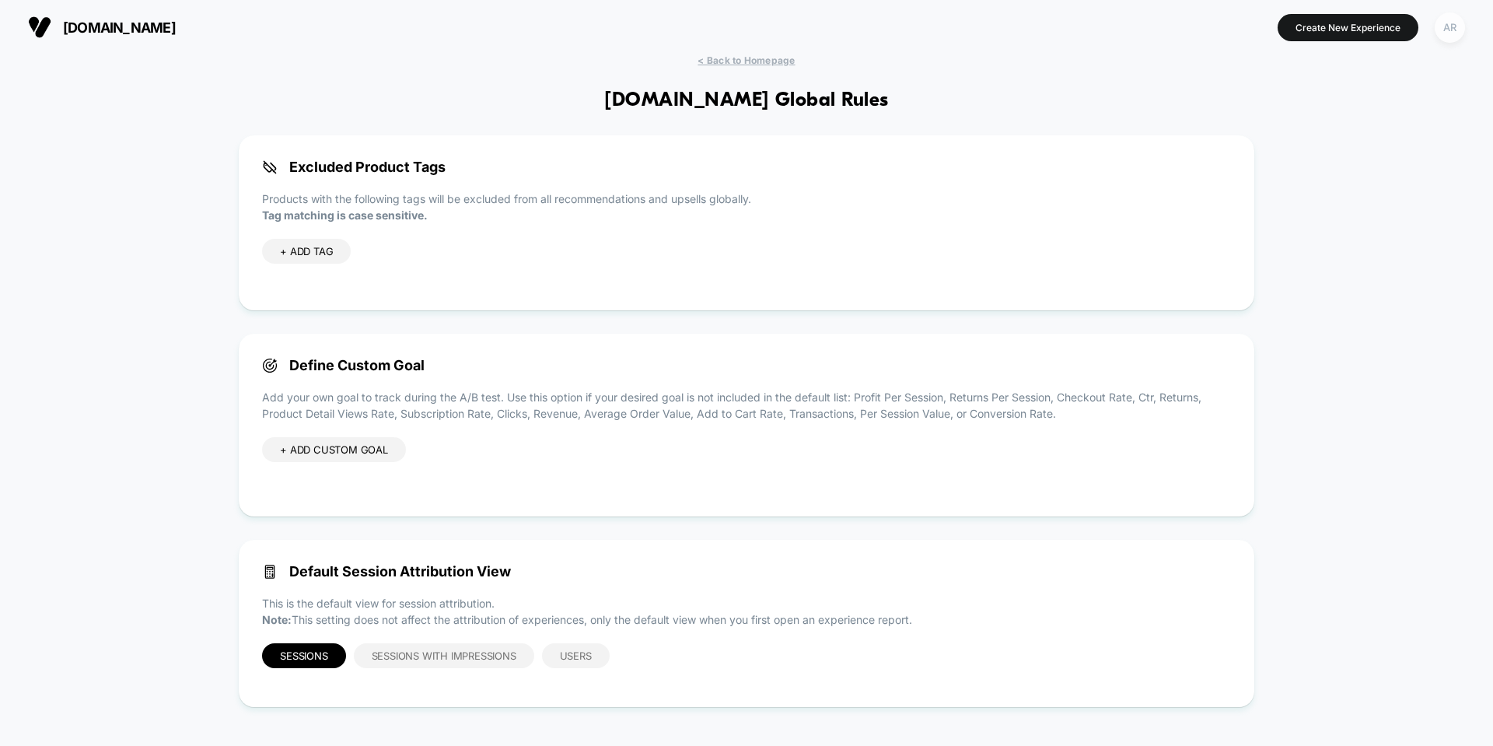
click at [1454, 30] on div "AR" at bounding box center [1450, 27] width 30 height 30
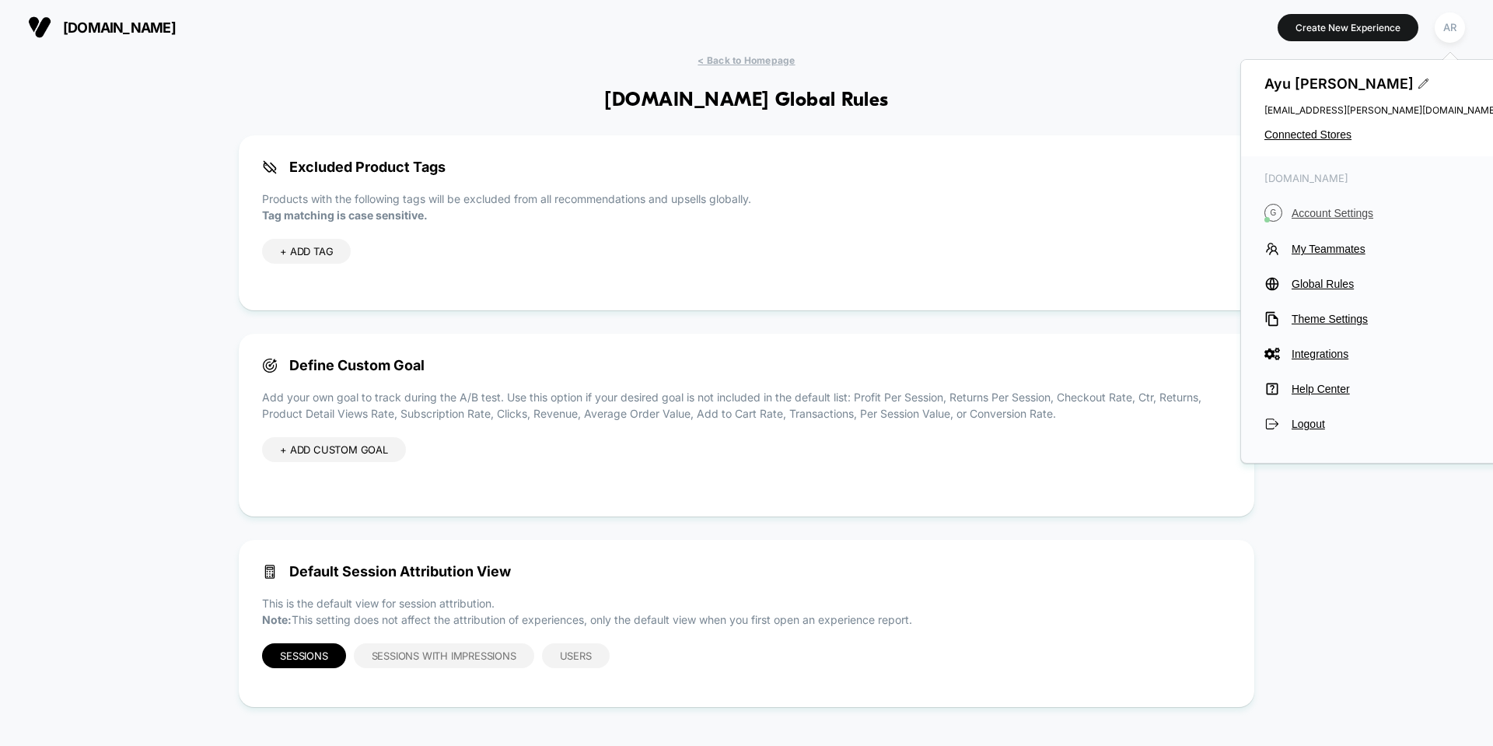
click at [1313, 214] on span "Account Settings" at bounding box center [1395, 213] width 206 height 12
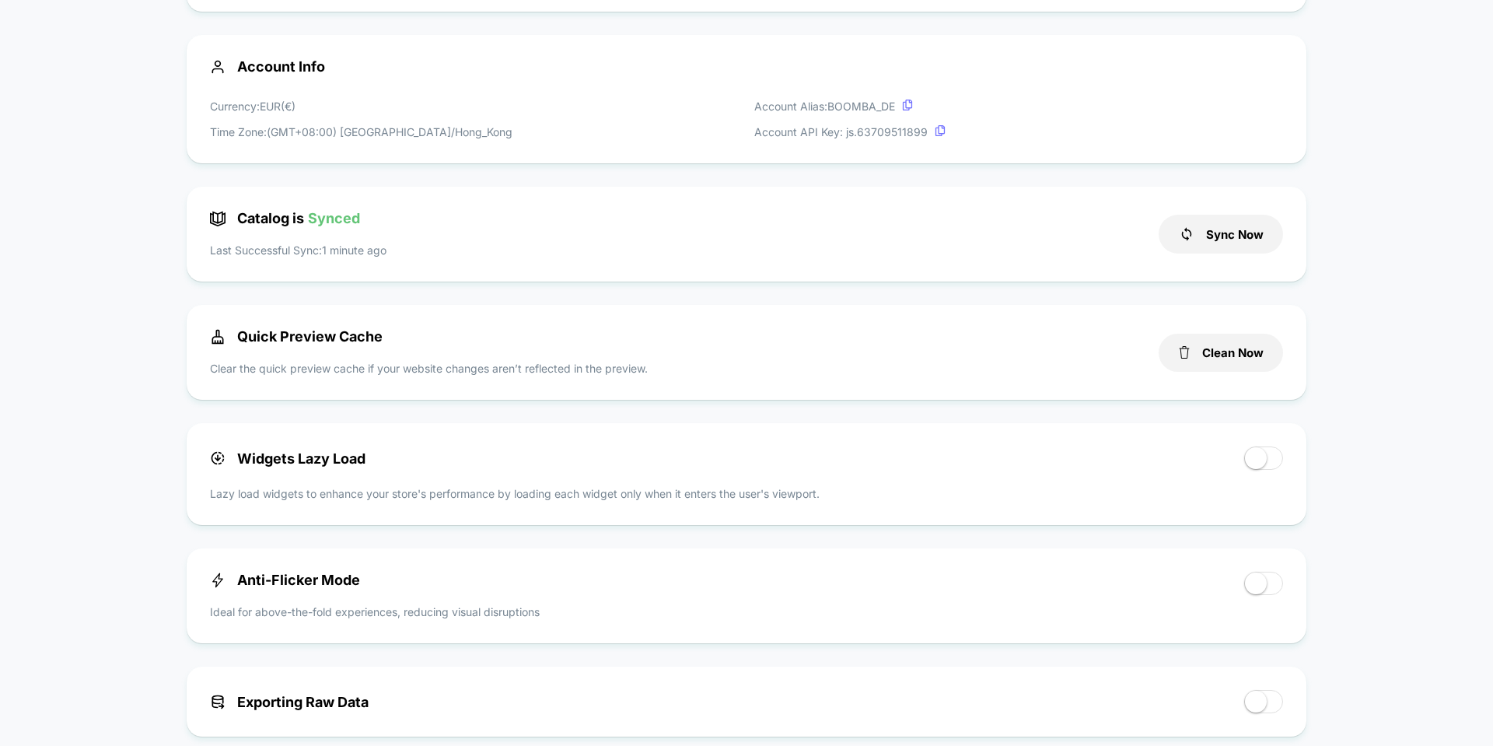
scroll to position [233, 0]
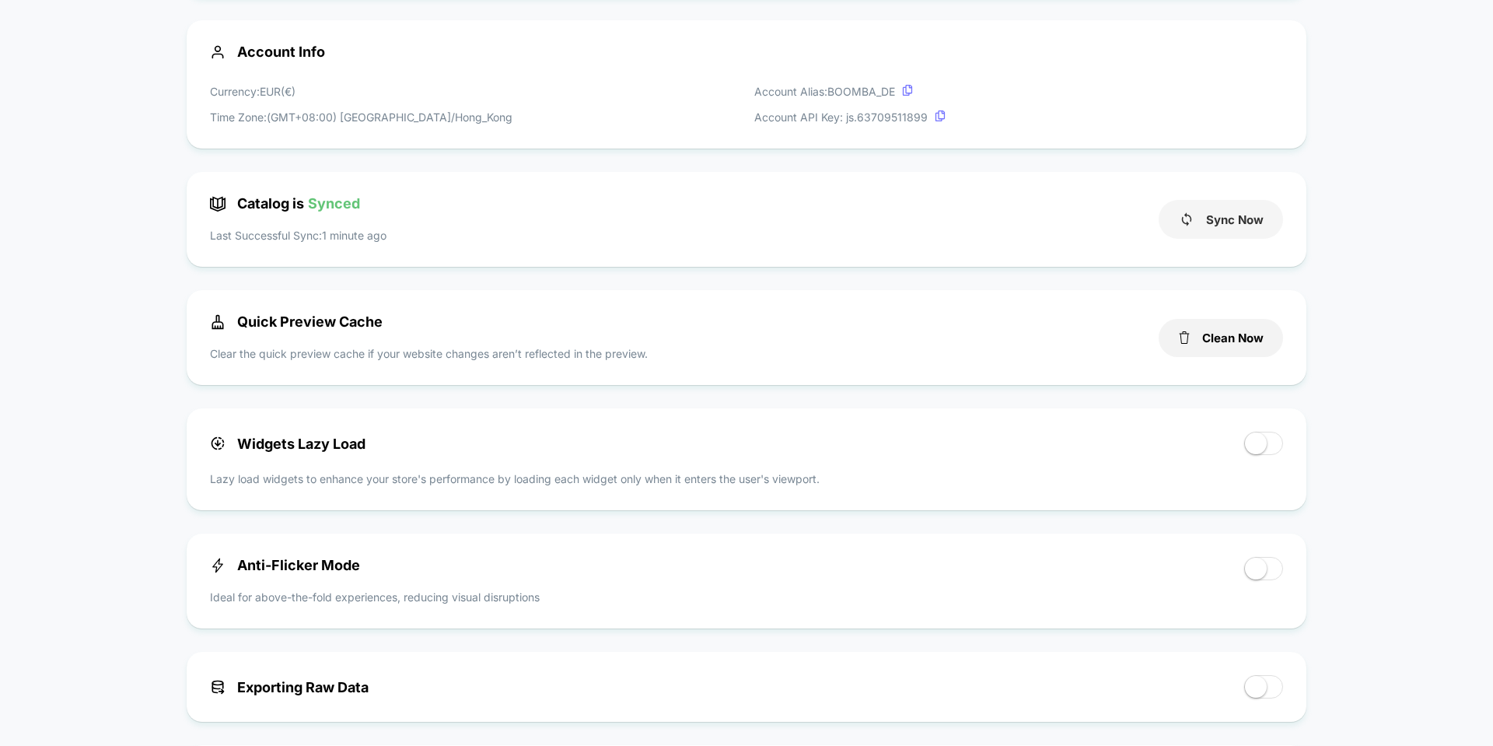
click at [1267, 232] on button "Sync Now" at bounding box center [1221, 219] width 124 height 39
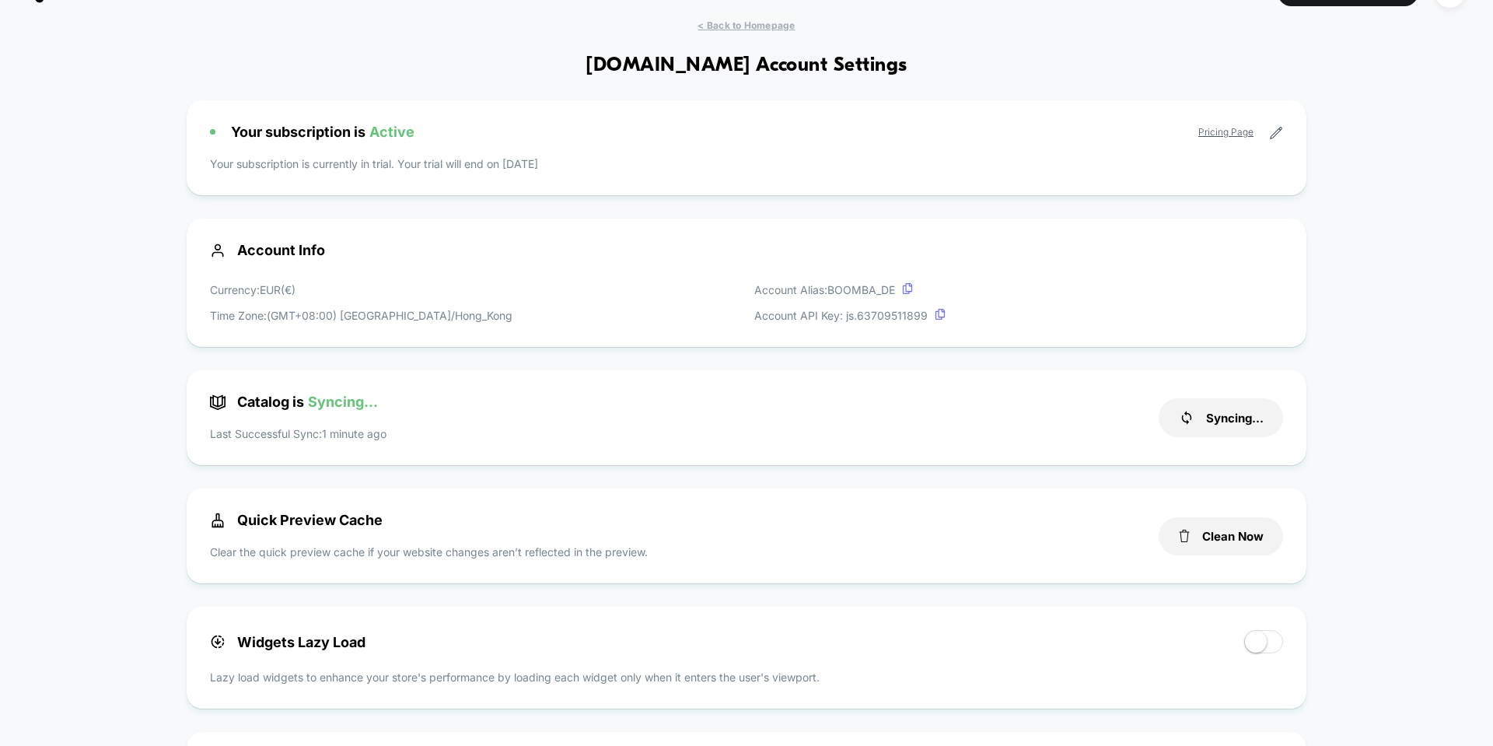
scroll to position [0, 0]
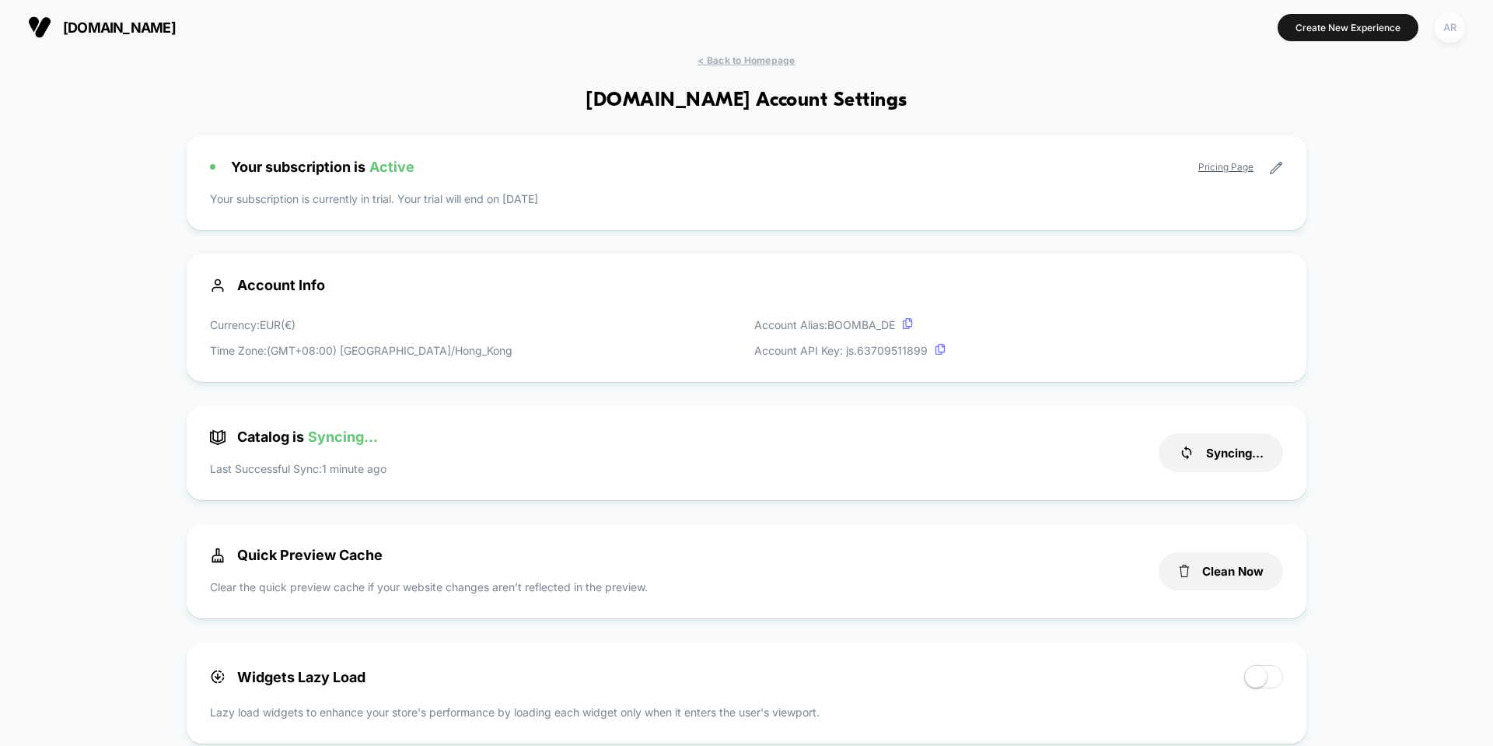
click at [1453, 30] on div "AR" at bounding box center [1450, 27] width 30 height 30
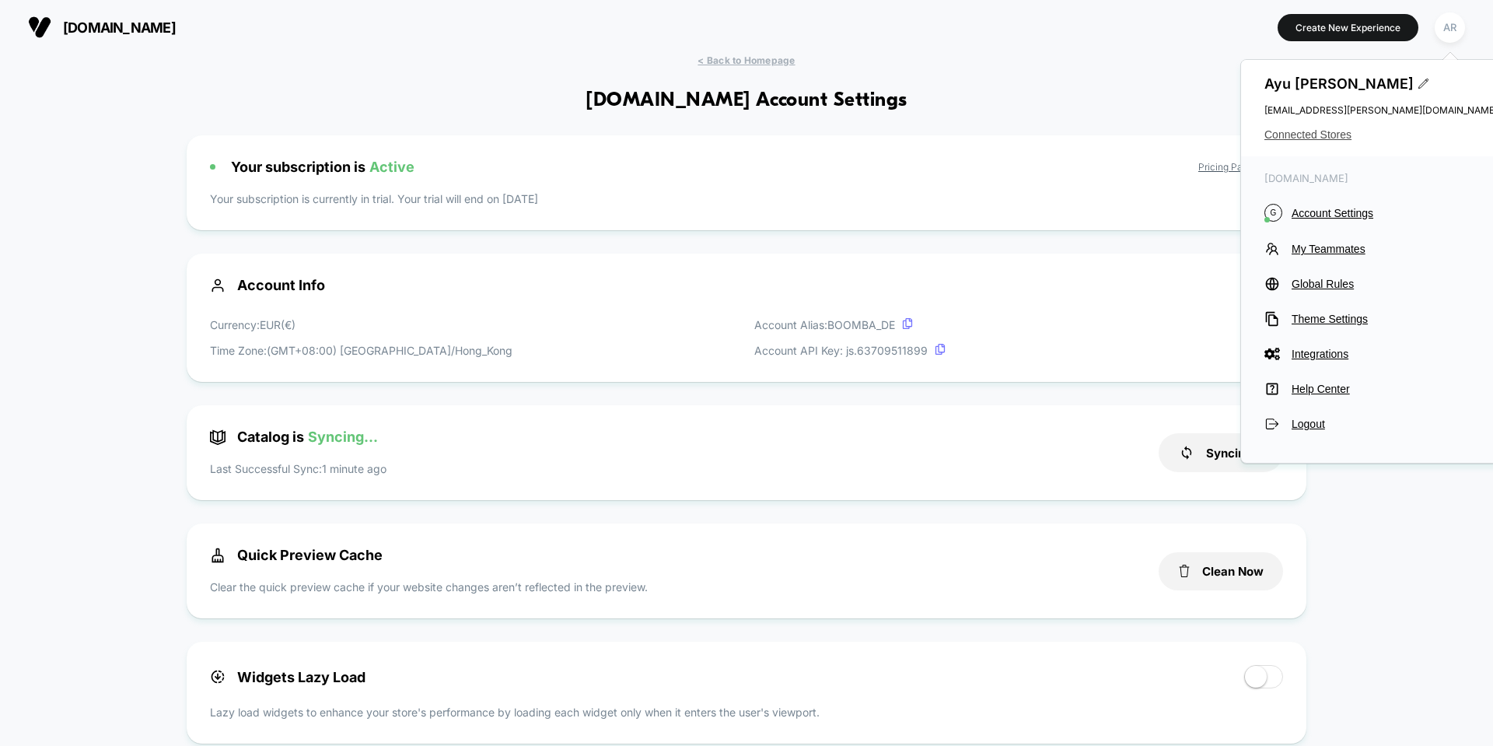
click at [1328, 135] on span "Connected Stores" at bounding box center [1380, 134] width 233 height 12
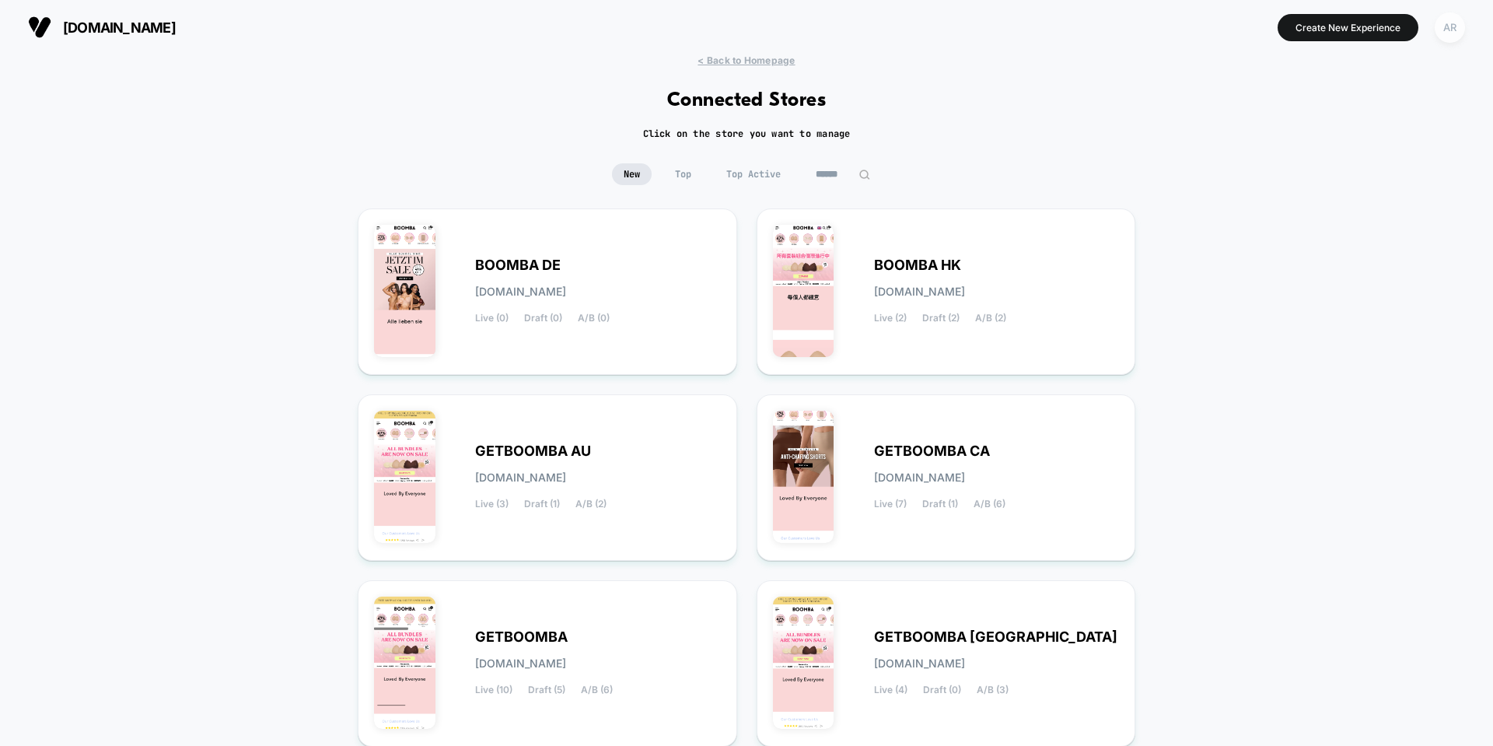
click at [1455, 38] on div "AR" at bounding box center [1450, 27] width 30 height 30
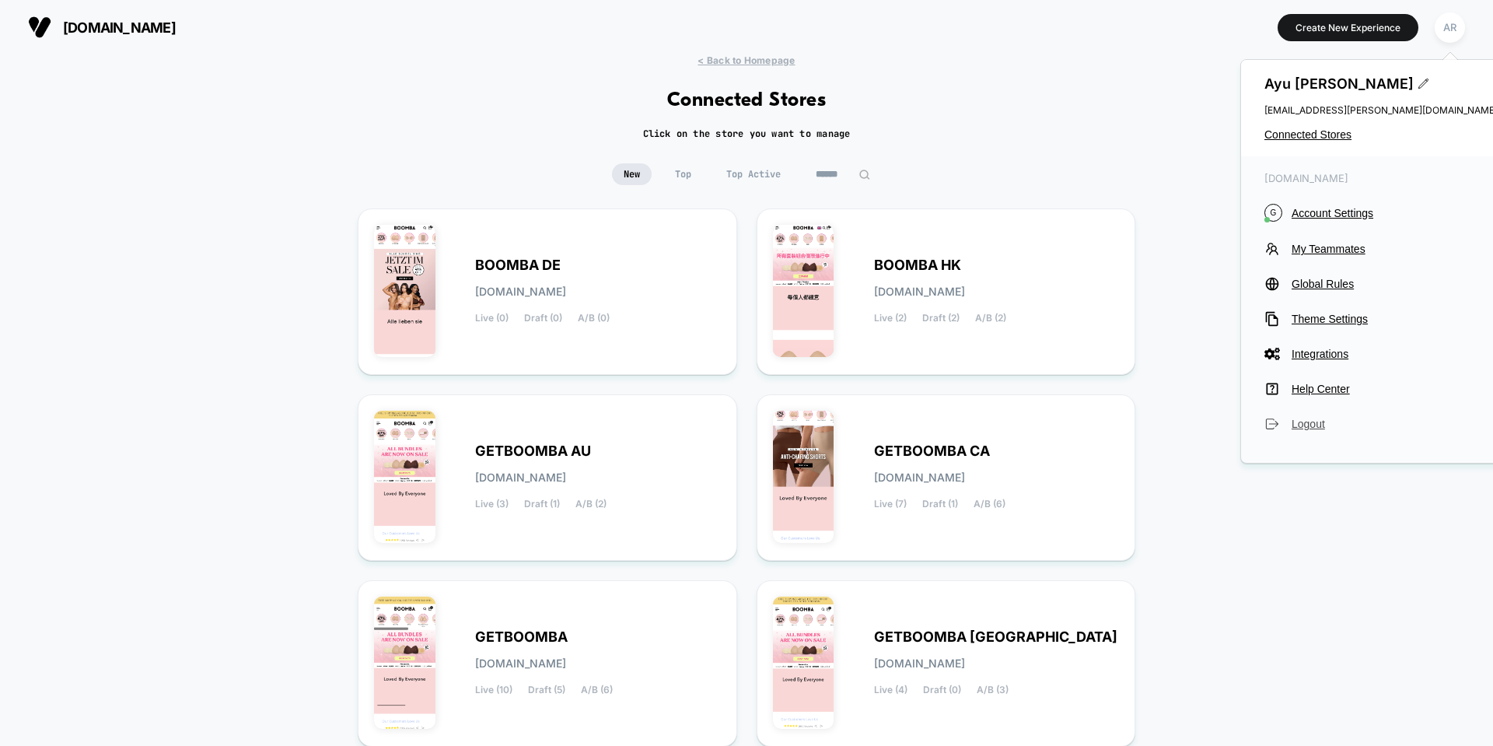
click at [1297, 426] on span "Logout" at bounding box center [1395, 424] width 206 height 12
